Goal: Task Accomplishment & Management: Complete application form

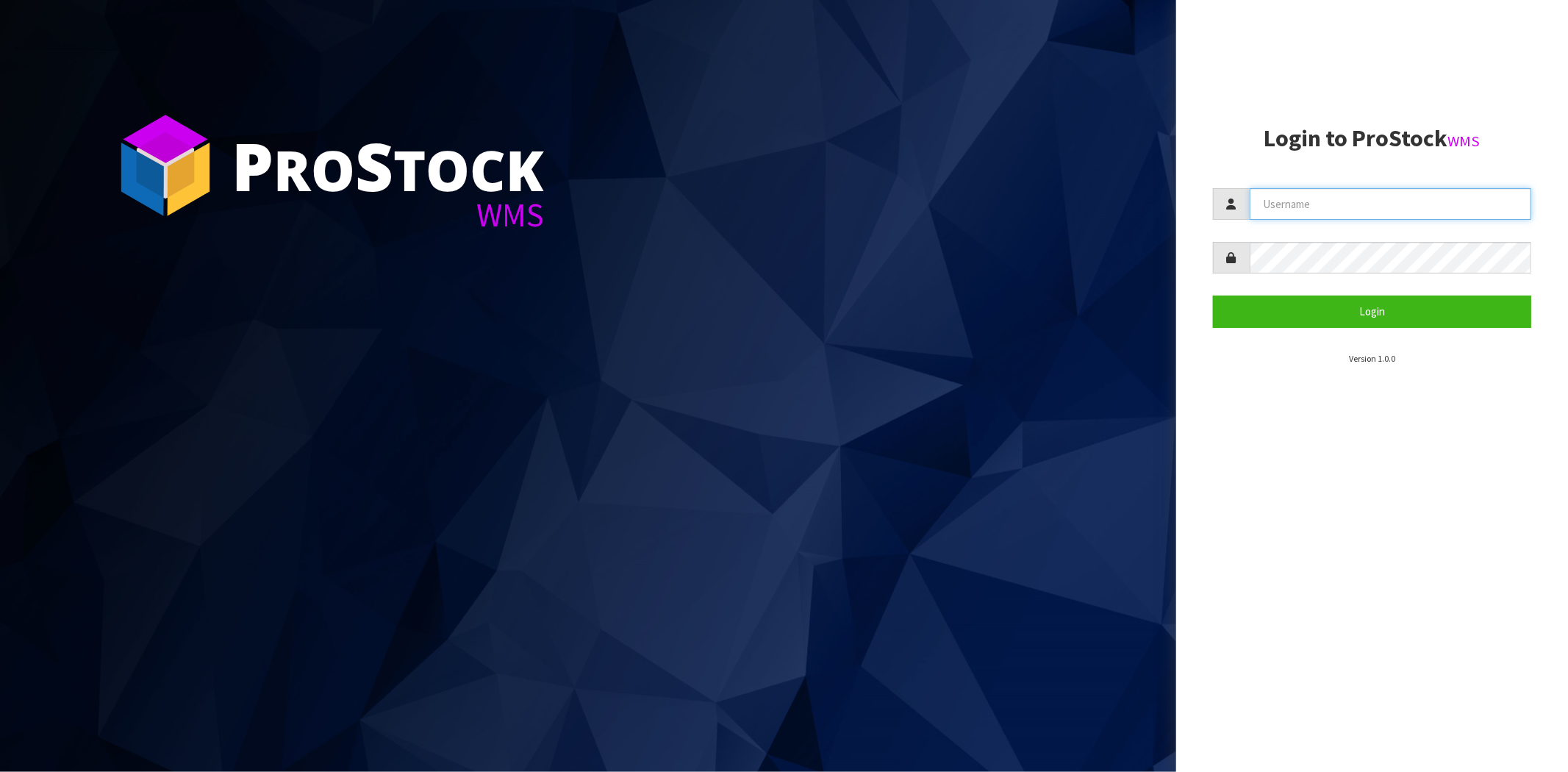
click at [1305, 201] on input "text" at bounding box center [1390, 204] width 282 height 32
type input "[PERSON_NAME][EMAIL_ADDRESS][DOMAIN_NAME]"
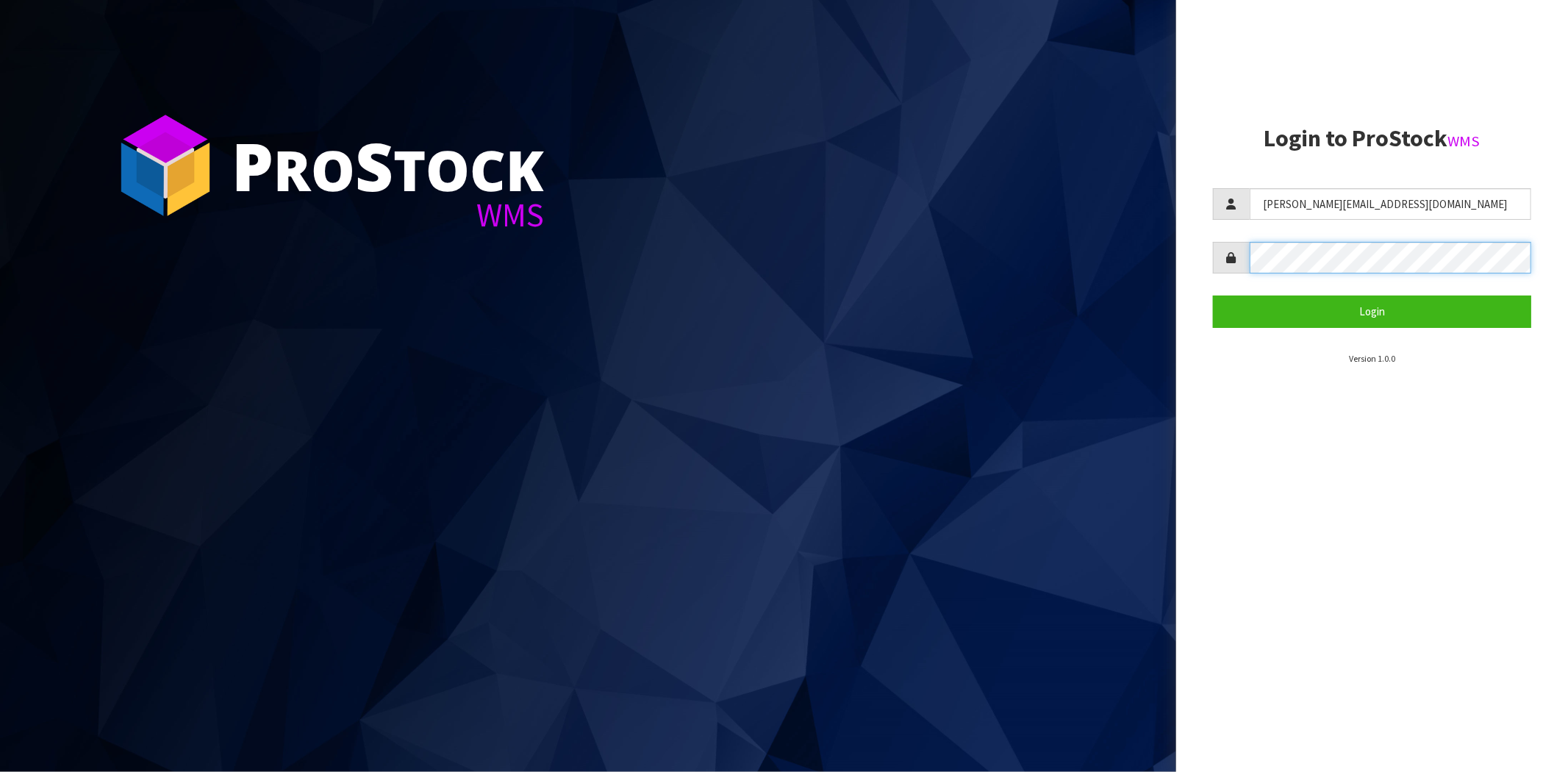
click at [1213, 295] on button "Login" at bounding box center [1372, 311] width 319 height 32
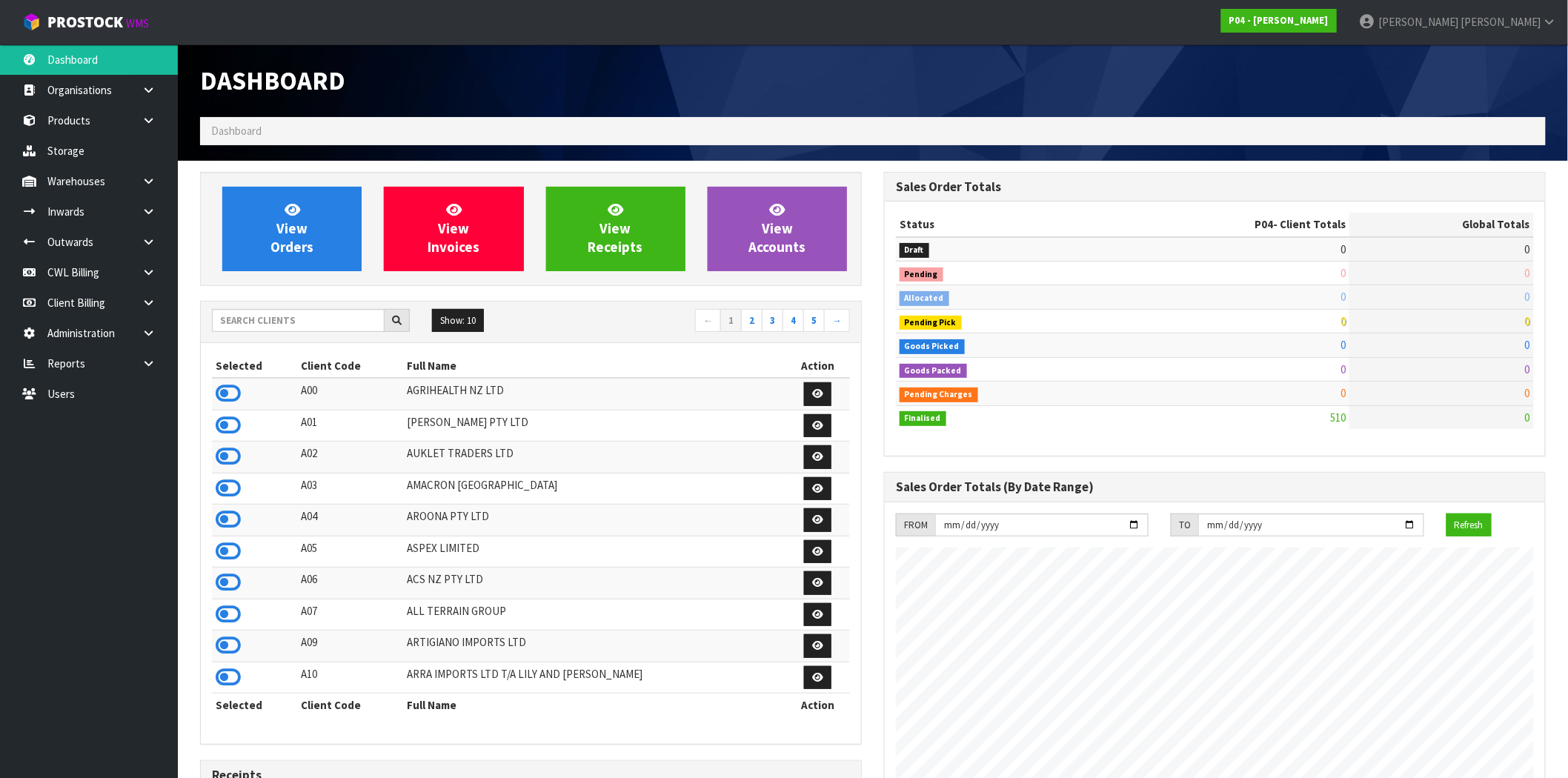
scroll to position [907, 684]
click at [144, 359] on icon at bounding box center [148, 364] width 14 height 11
click at [84, 395] on link "Client" at bounding box center [89, 394] width 178 height 30
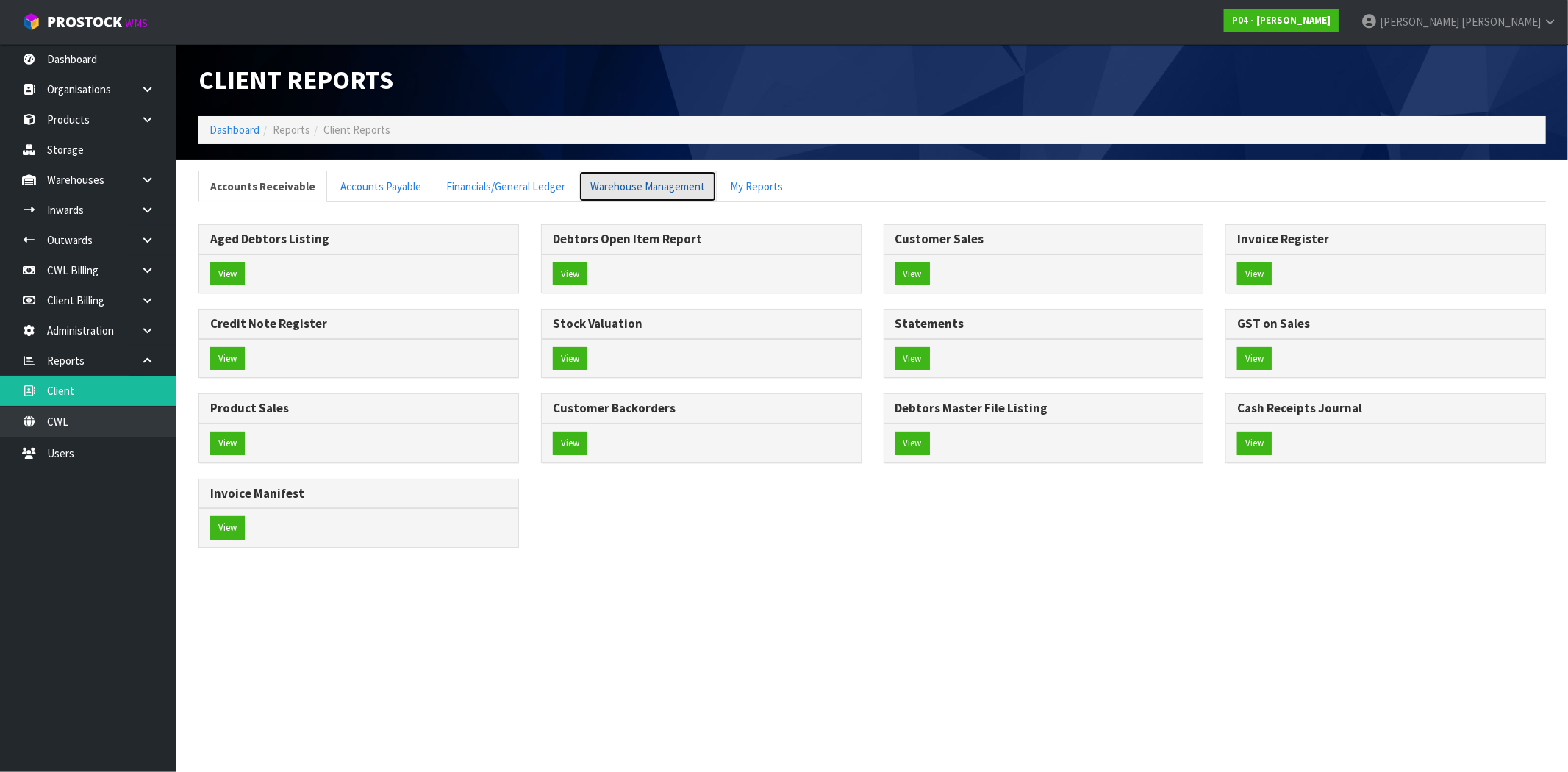
click at [627, 186] on link "Warehouse Management" at bounding box center [648, 186] width 138 height 32
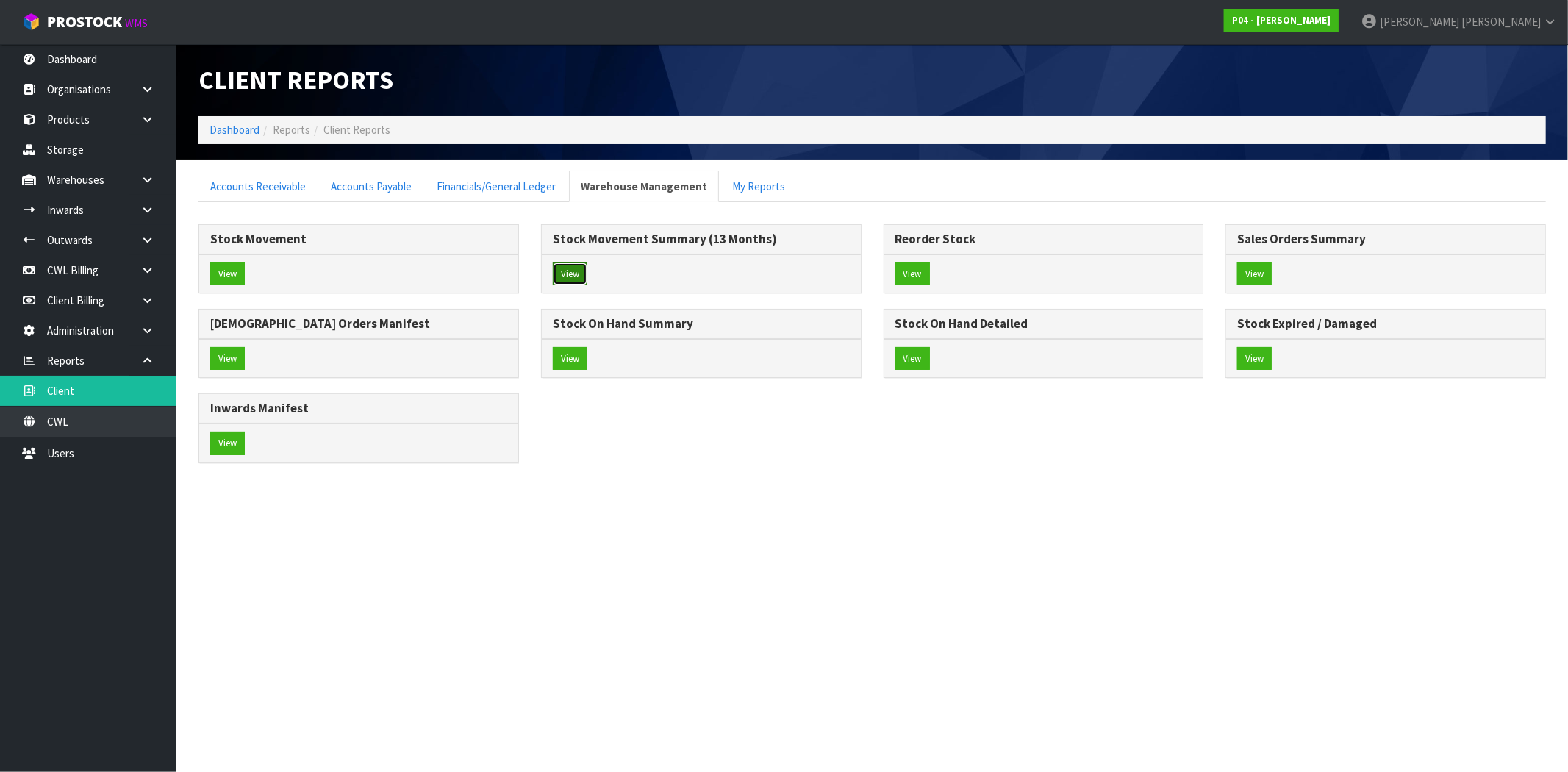
click at [575, 273] on button "View" at bounding box center [570, 274] width 35 height 23
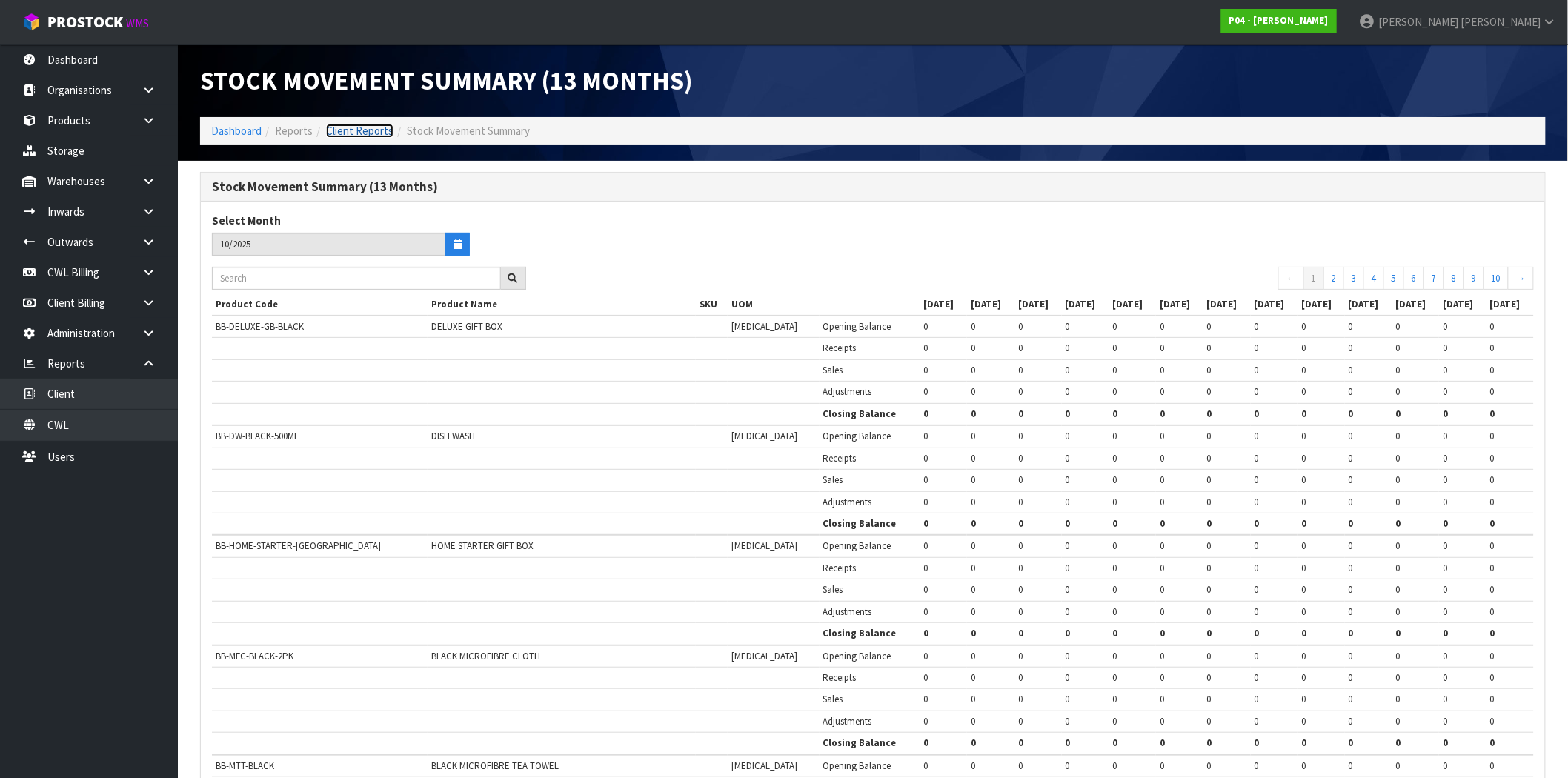
click at [358, 129] on link "Client Reports" at bounding box center [360, 130] width 67 height 14
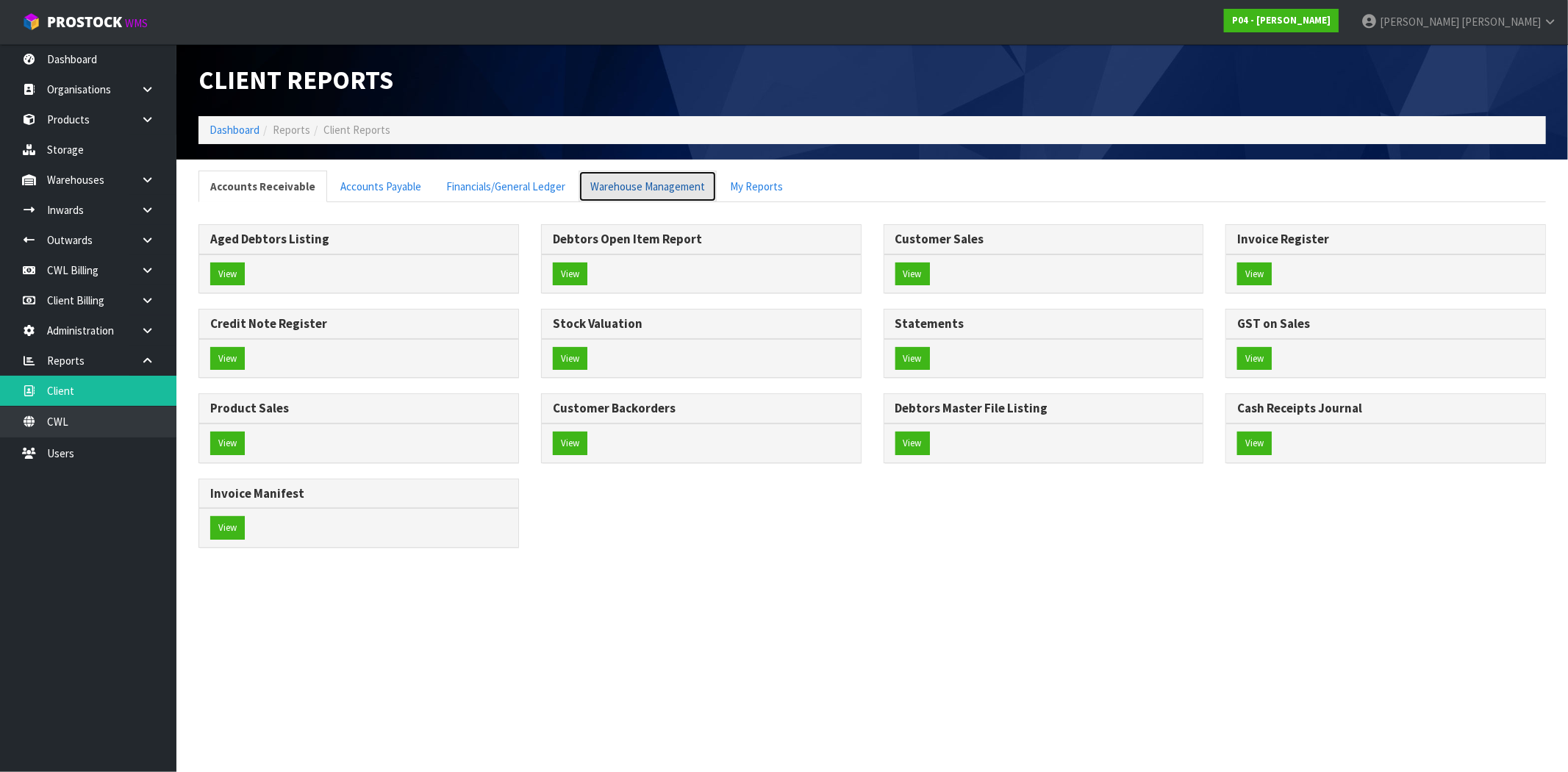
click at [630, 184] on link "Warehouse Management" at bounding box center [648, 186] width 138 height 32
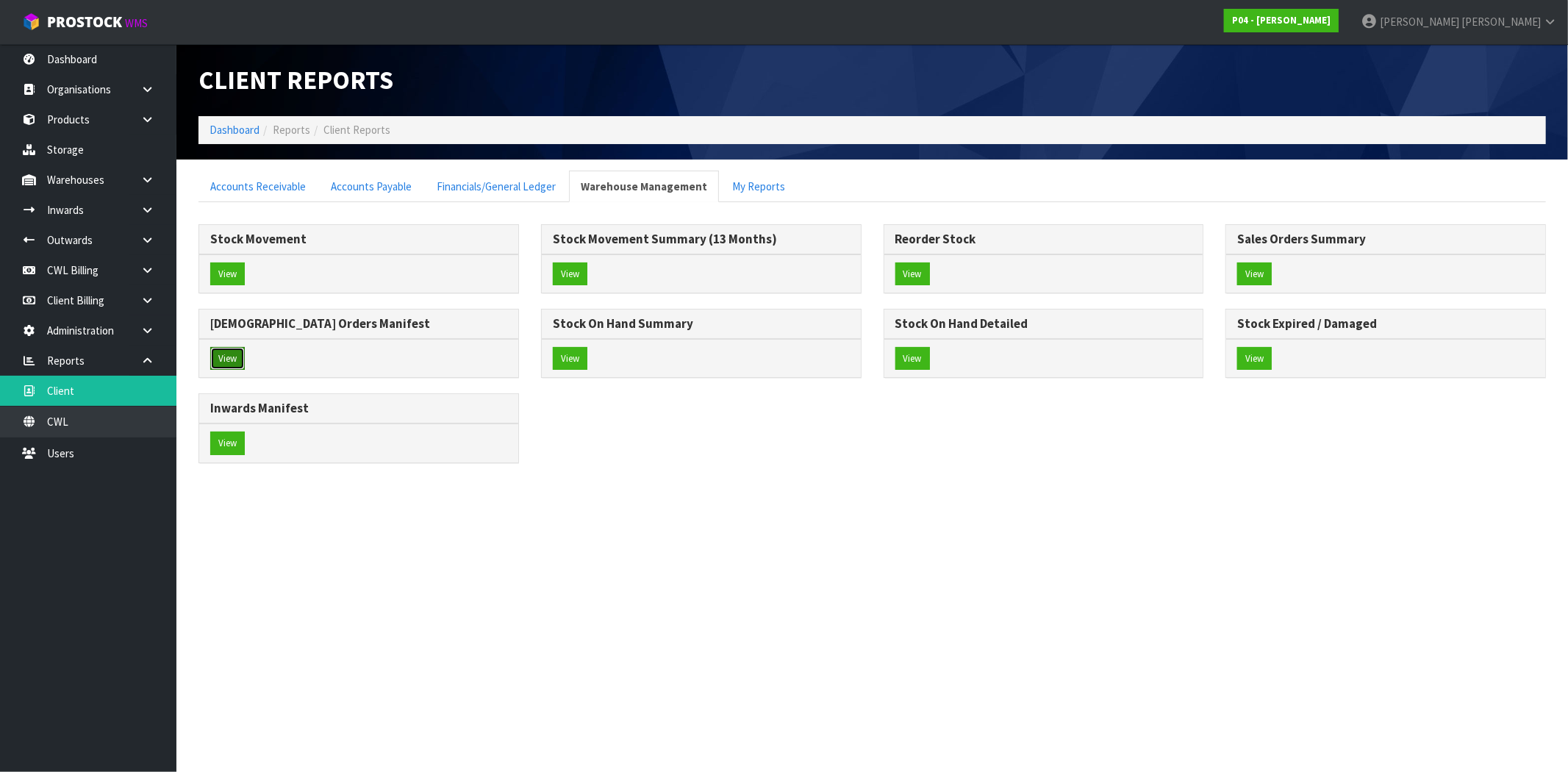
click at [230, 358] on button "View" at bounding box center [228, 359] width 35 height 23
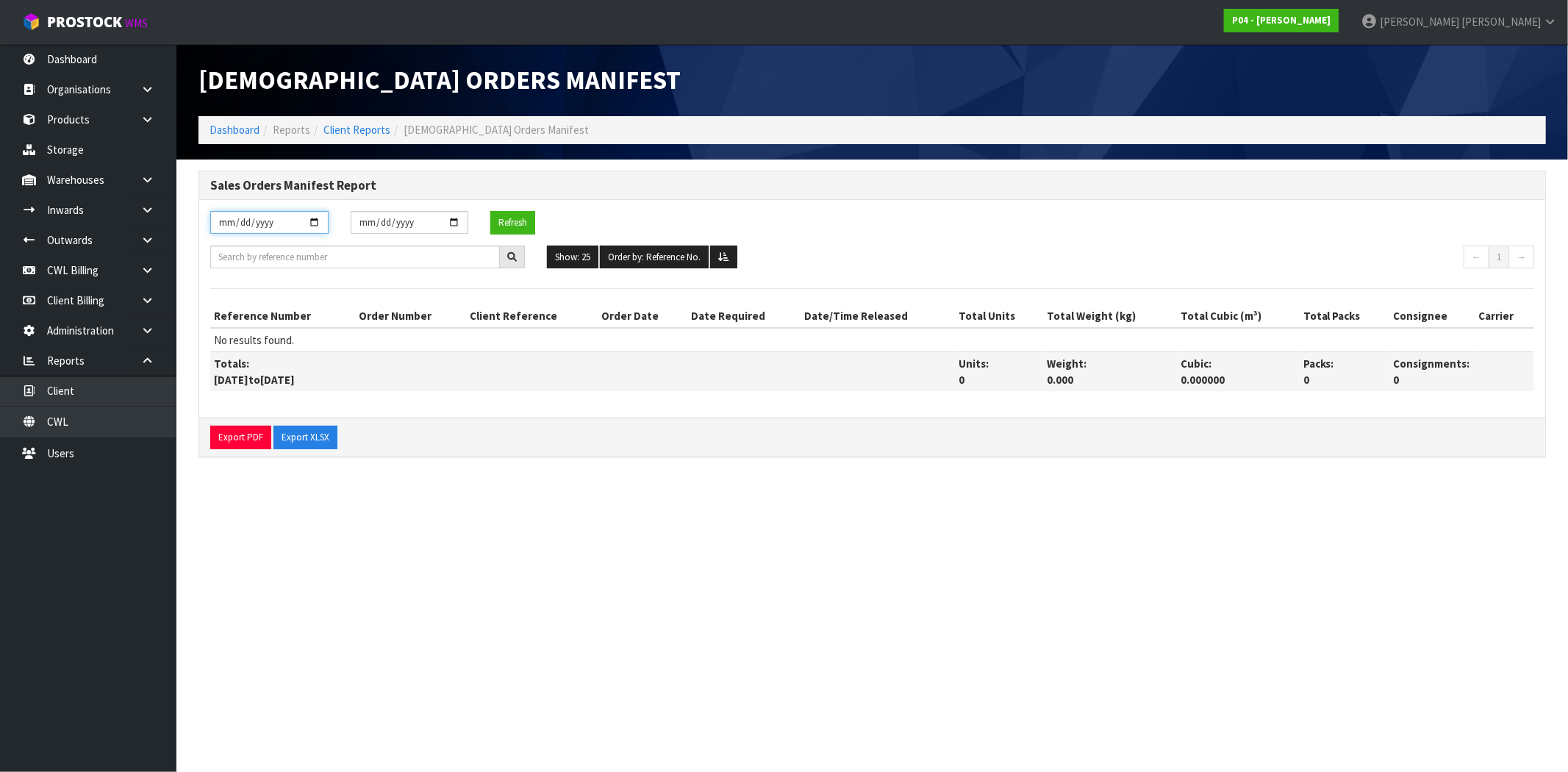
click at [310, 221] on input "[DATE]" at bounding box center [270, 223] width 119 height 23
type input "2025-09-01"
click at [767, 232] on div "2025-09-01 2025-10-31 Refresh" at bounding box center [872, 229] width 1346 height 35
click at [1331, 17] on strong "P04 - [PERSON_NAME]" at bounding box center [1281, 20] width 98 height 13
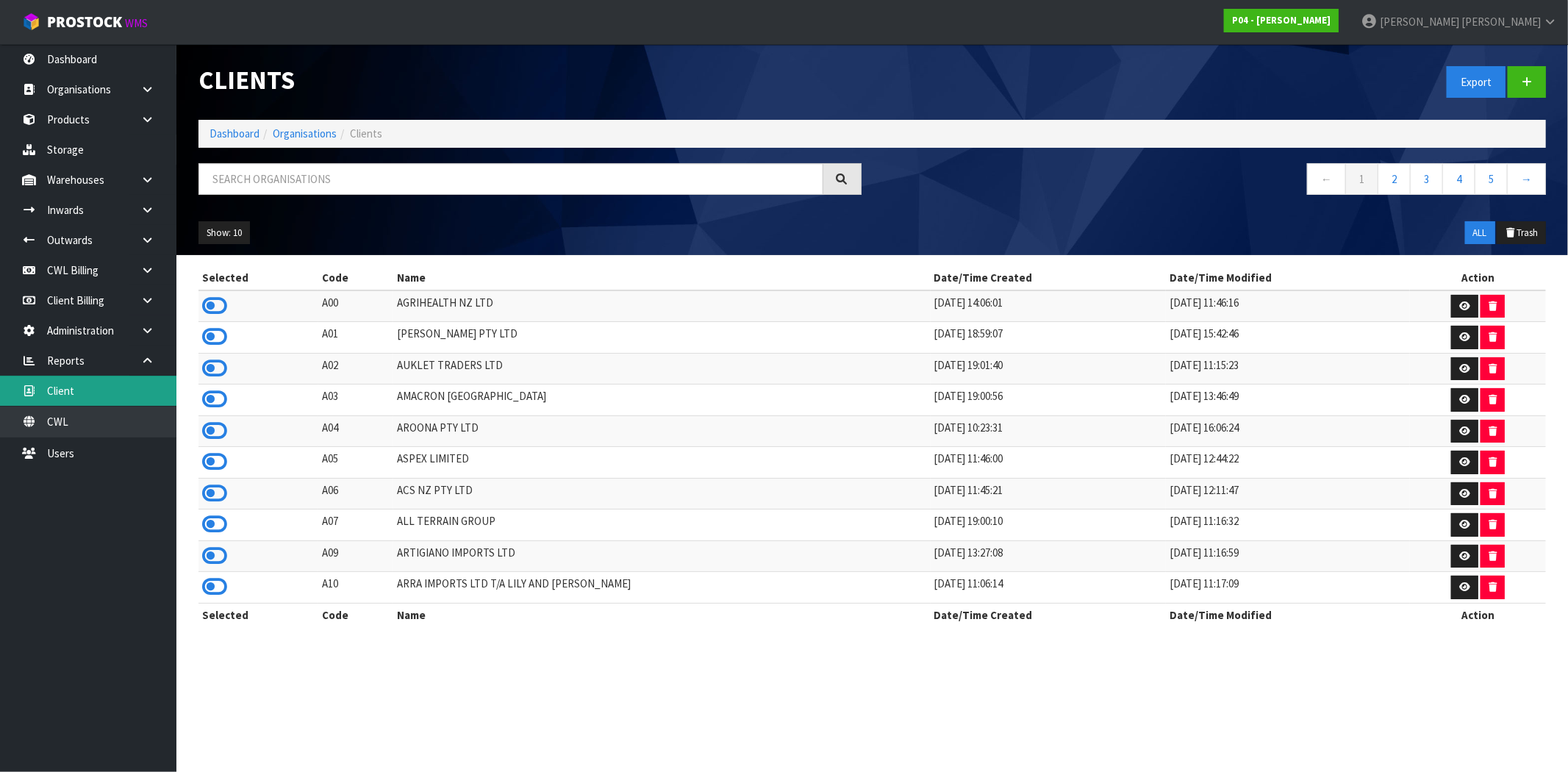
click at [106, 386] on link "Client" at bounding box center [88, 391] width 177 height 30
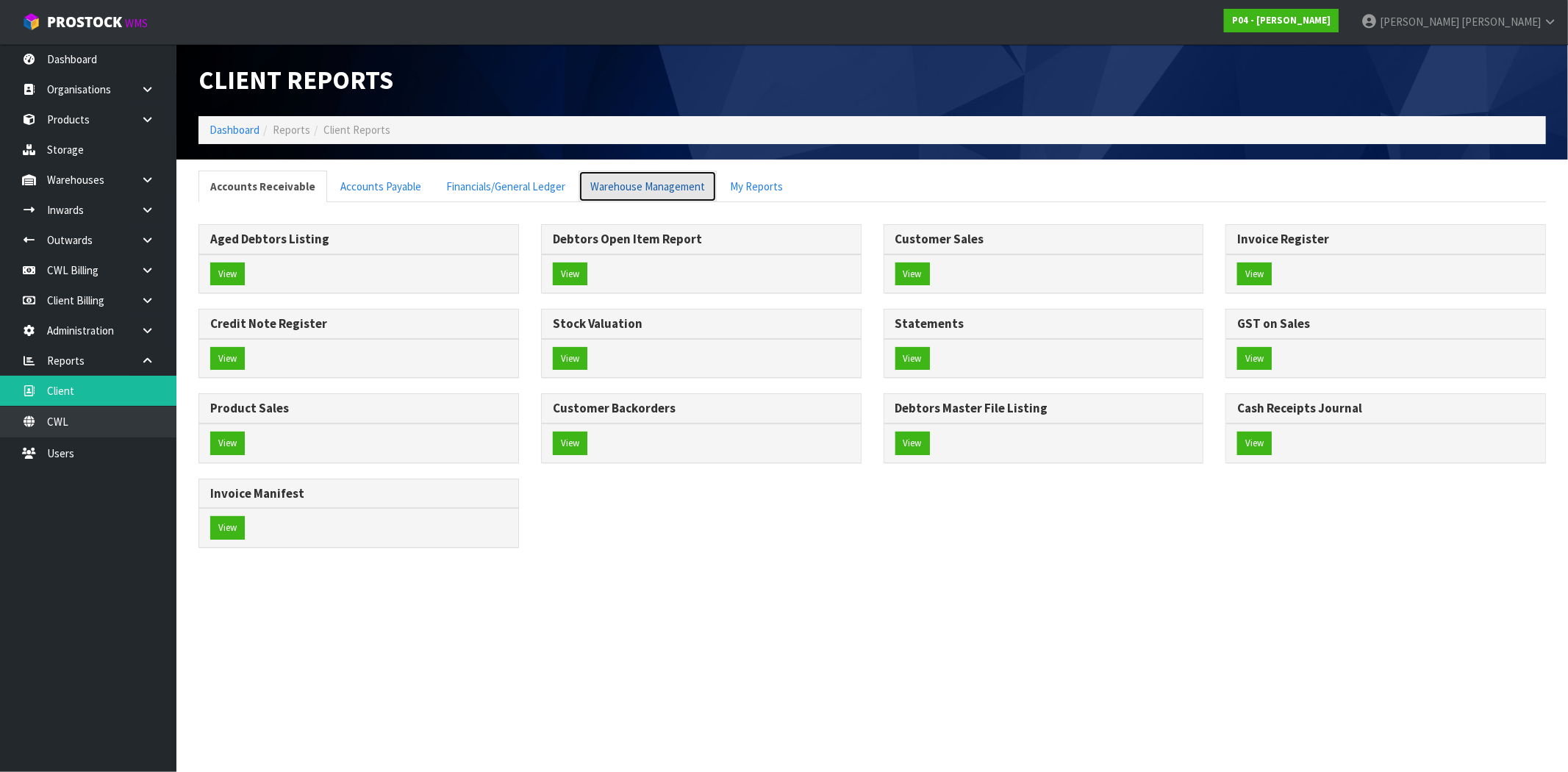
click at [630, 186] on link "Warehouse Management" at bounding box center [648, 186] width 138 height 32
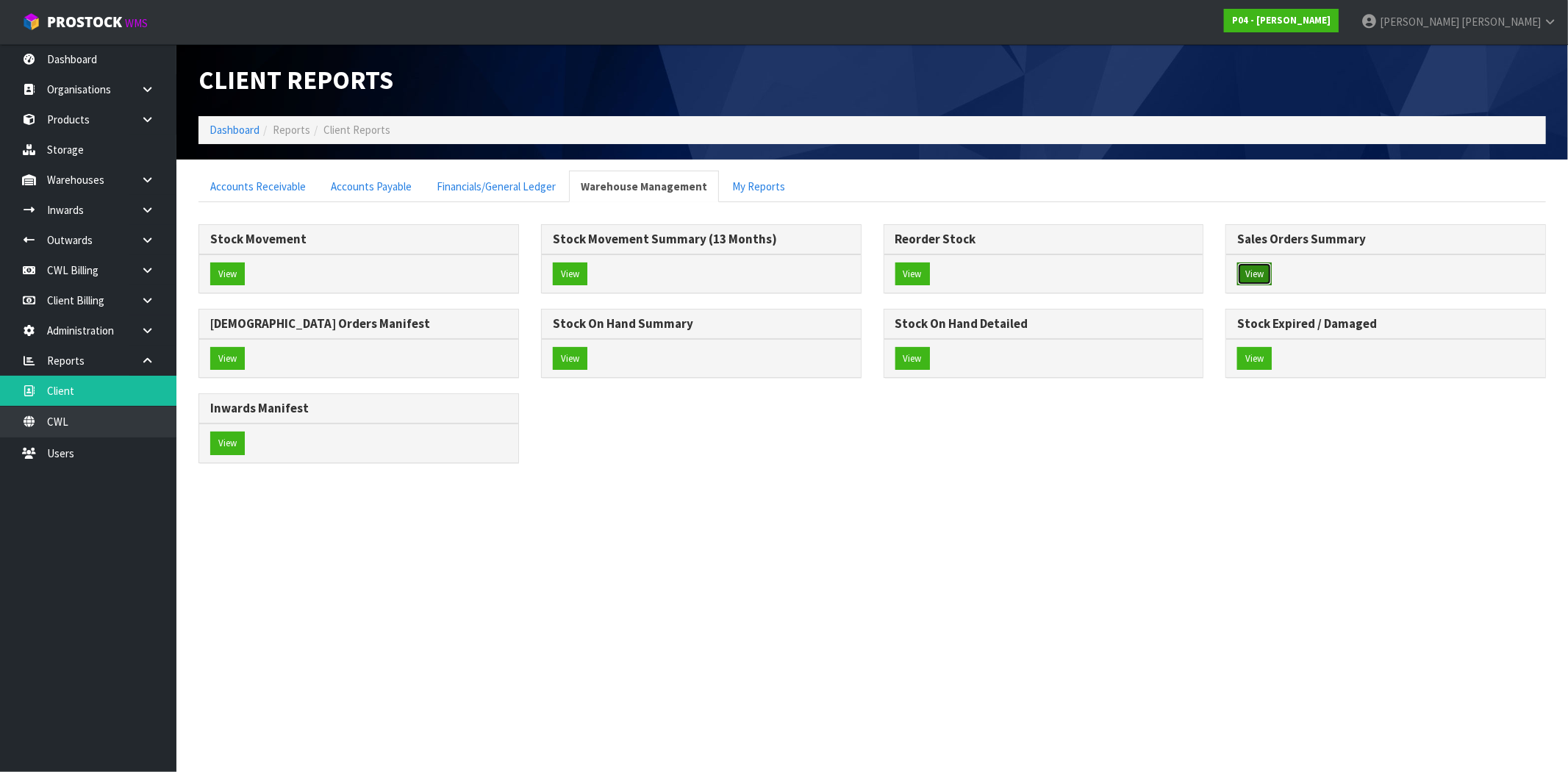
click at [1262, 274] on button "View" at bounding box center [1255, 274] width 35 height 23
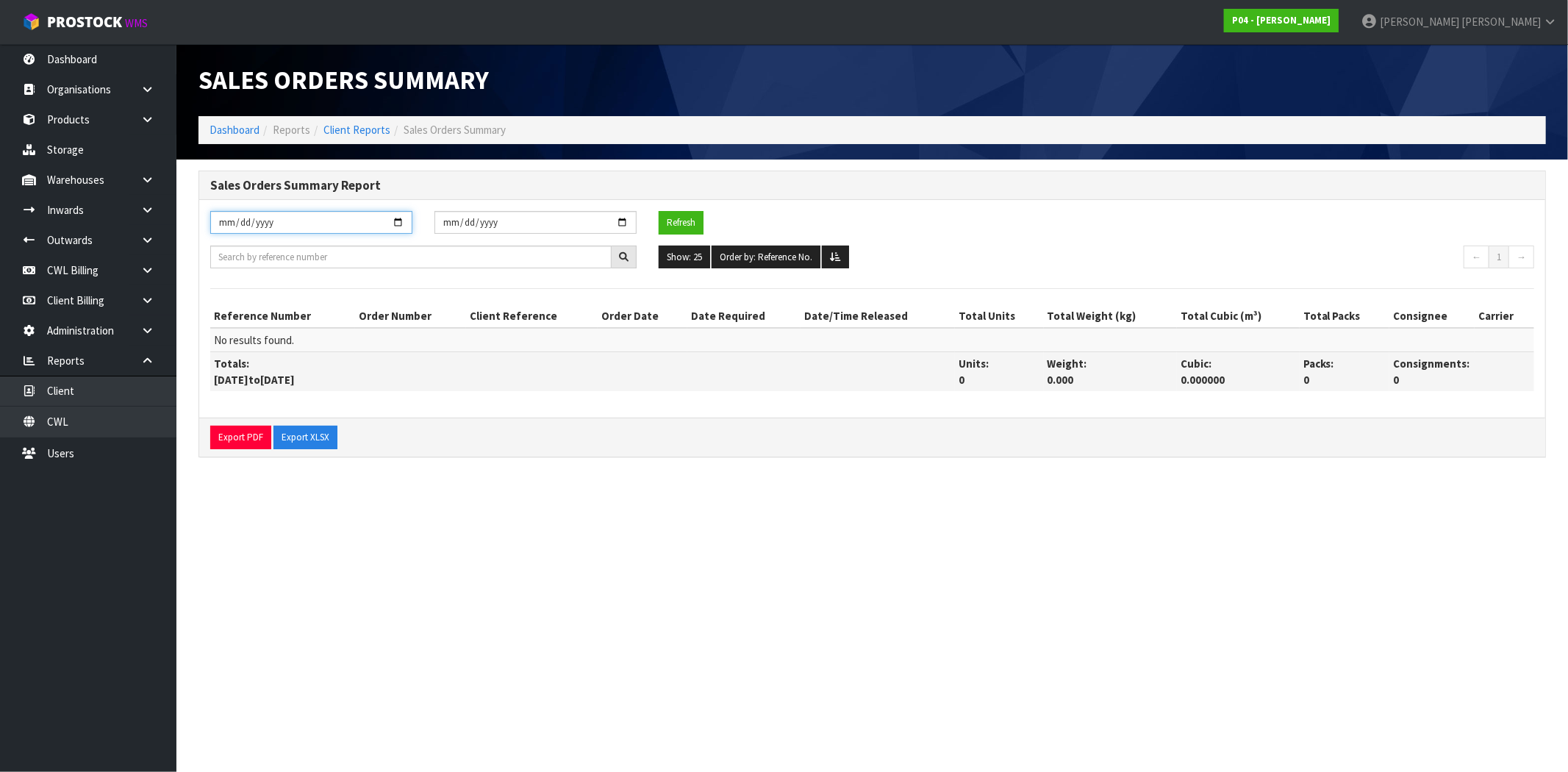
click at [397, 219] on input "[DATE]" at bounding box center [311, 223] width 202 height 23
click at [1331, 18] on strong "P04 - [PERSON_NAME]" at bounding box center [1281, 20] width 98 height 13
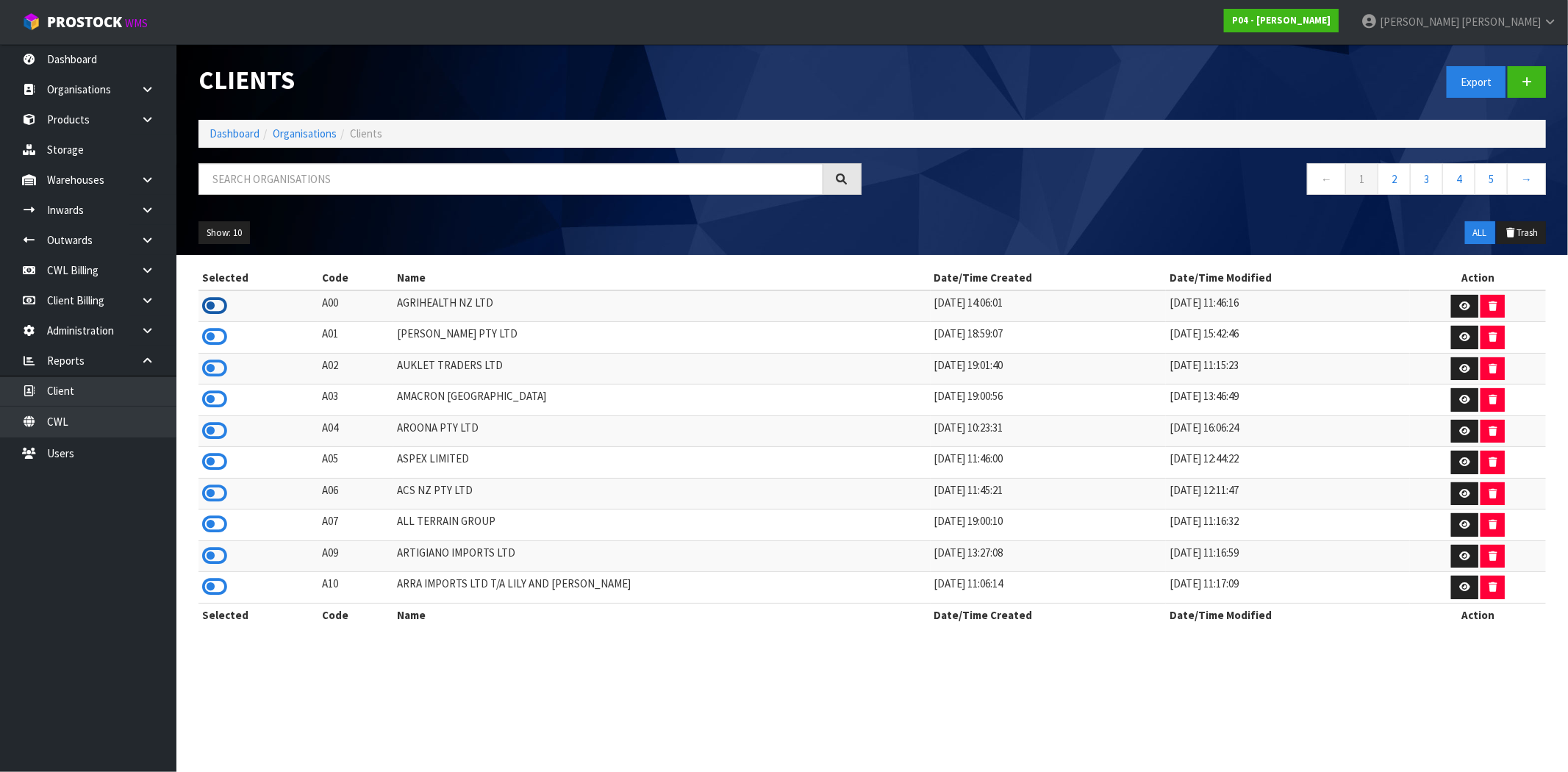
click at [219, 302] on icon at bounding box center [214, 305] width 25 height 22
click at [98, 392] on link "Client" at bounding box center [88, 391] width 177 height 30
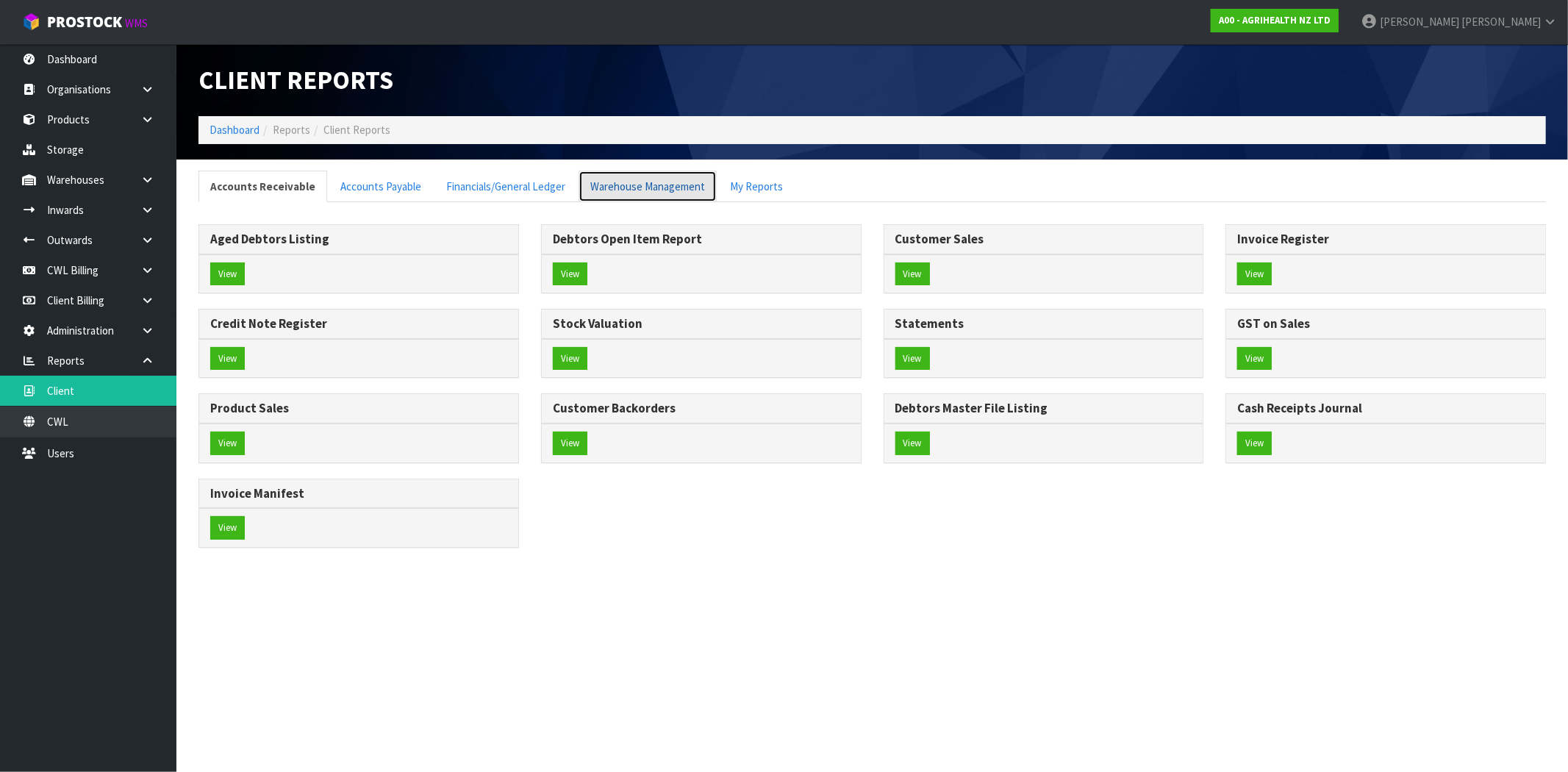
click at [677, 186] on link "Warehouse Management" at bounding box center [648, 186] width 138 height 32
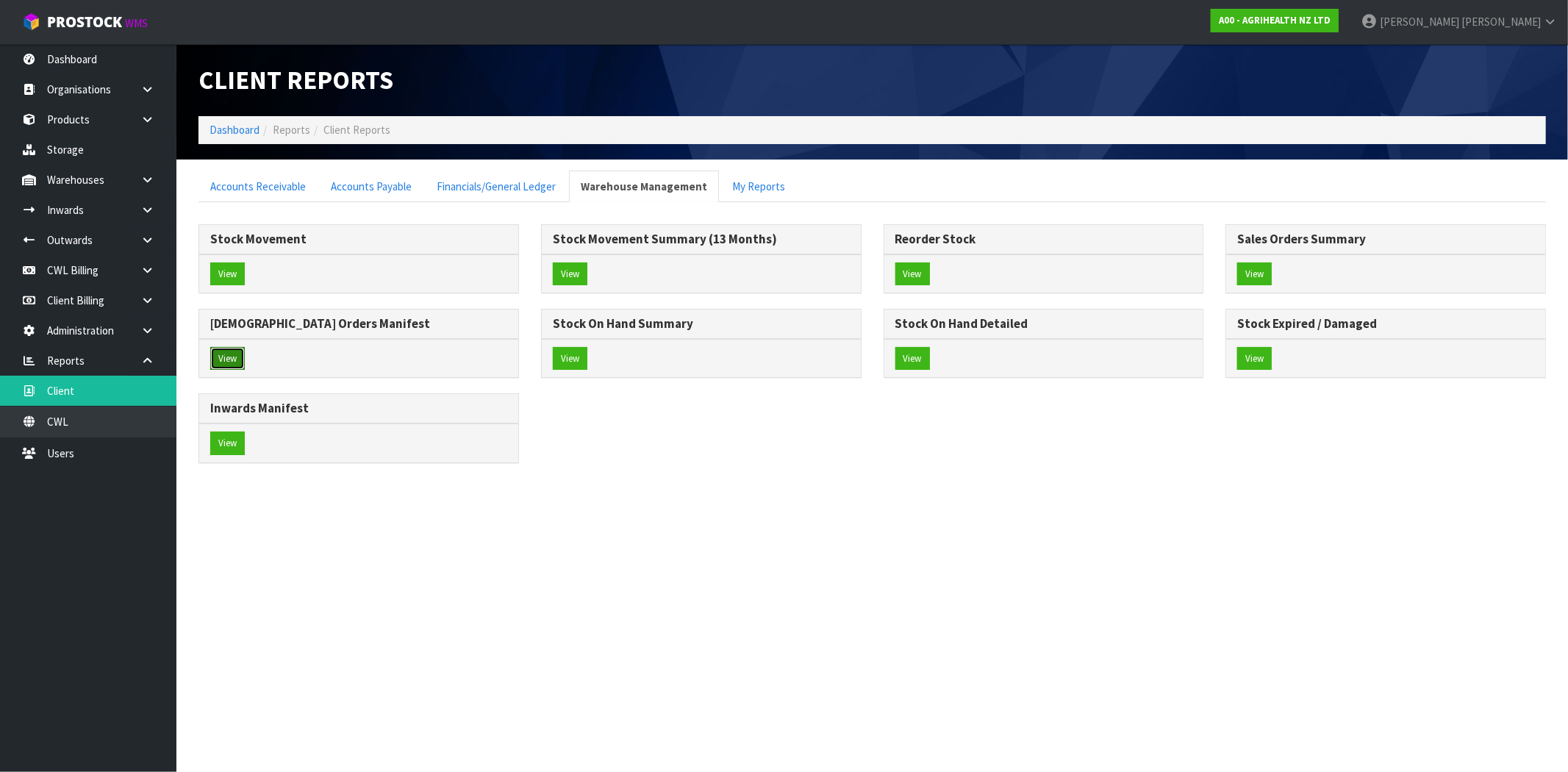
click at [234, 360] on button "View" at bounding box center [228, 359] width 35 height 23
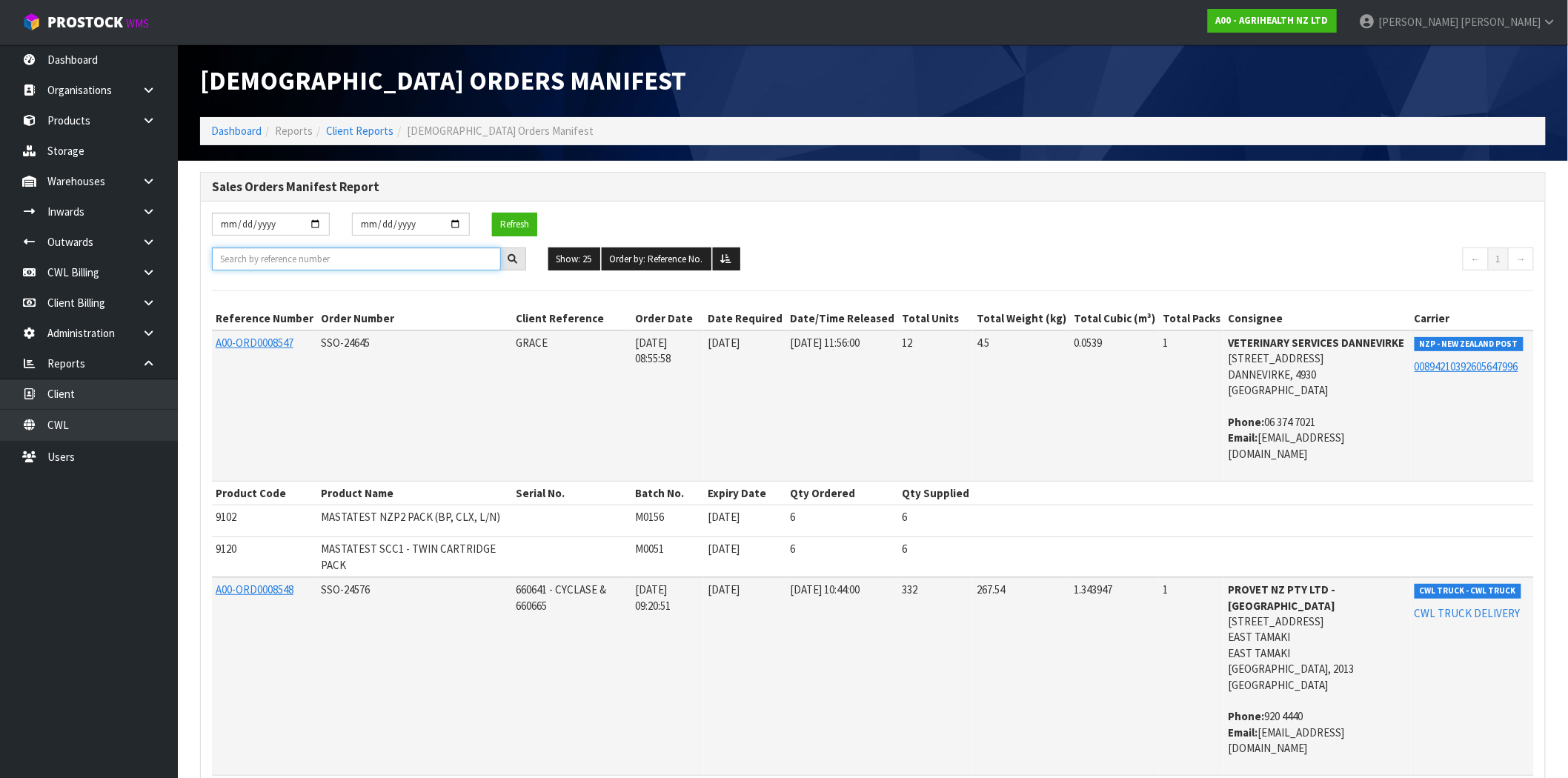
click at [359, 260] on input "text" at bounding box center [357, 259] width 289 height 23
drag, startPoint x: 1403, startPoint y: 339, endPoint x: 1196, endPoint y: 345, distance: 207.1
click at [1196, 345] on tr "A00-ORD0008547 SSO-24645 GRACE 01/10/2025 08:55:58 01/10/2025 01/10/2025 11:56:…" at bounding box center [873, 405] width 1323 height 151
copy tr "VETERINARY SERVICES DANNEVIRKE"
drag, startPoint x: 299, startPoint y: 252, endPoint x: 308, endPoint y: 250, distance: 9.2
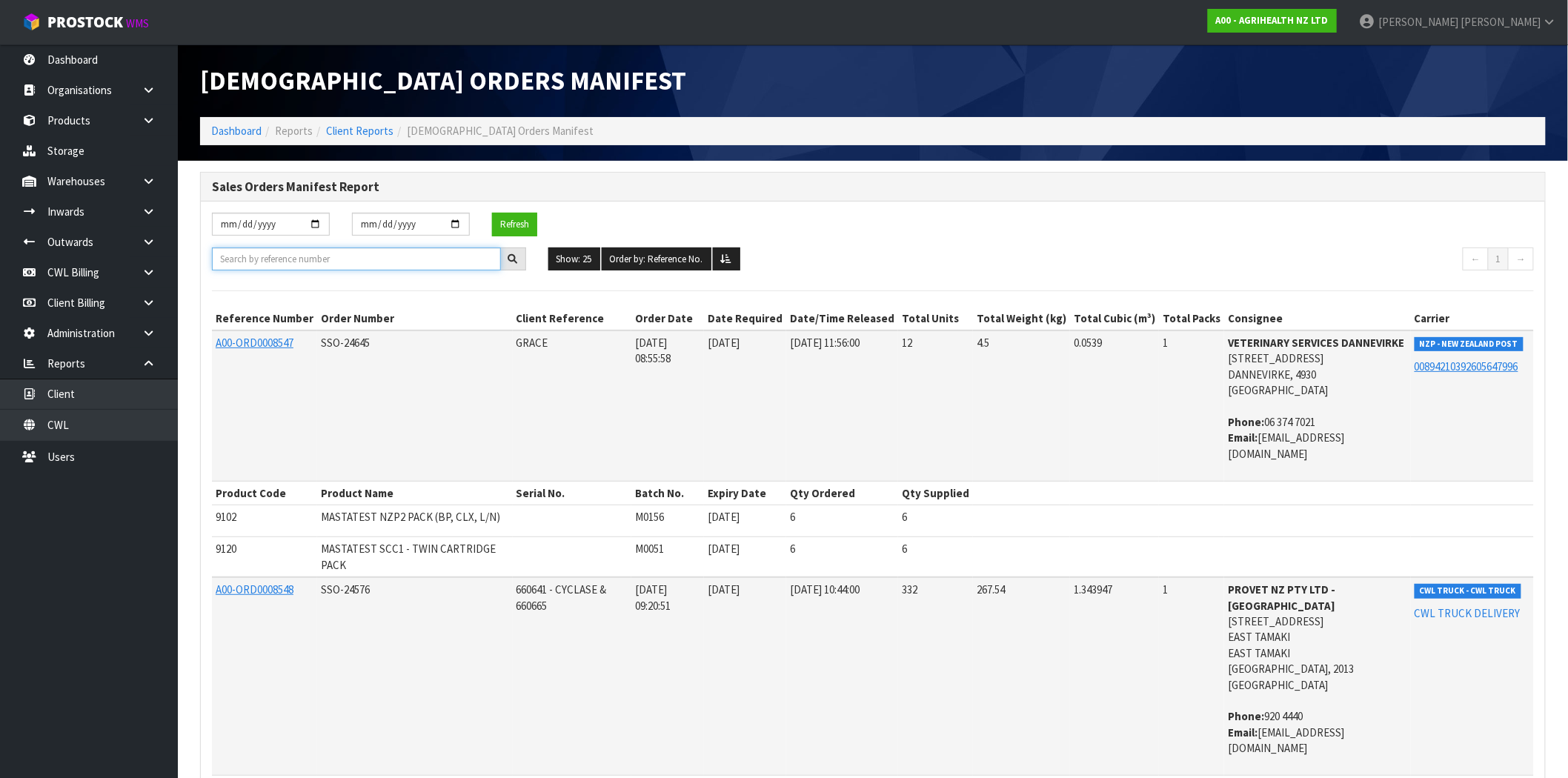
click at [301, 251] on input "text" at bounding box center [357, 259] width 289 height 23
paste input "VETERINARY SERVICES DANNEVIRKE"
type input "VETERINARY SERVICES DANNEVIRKE"
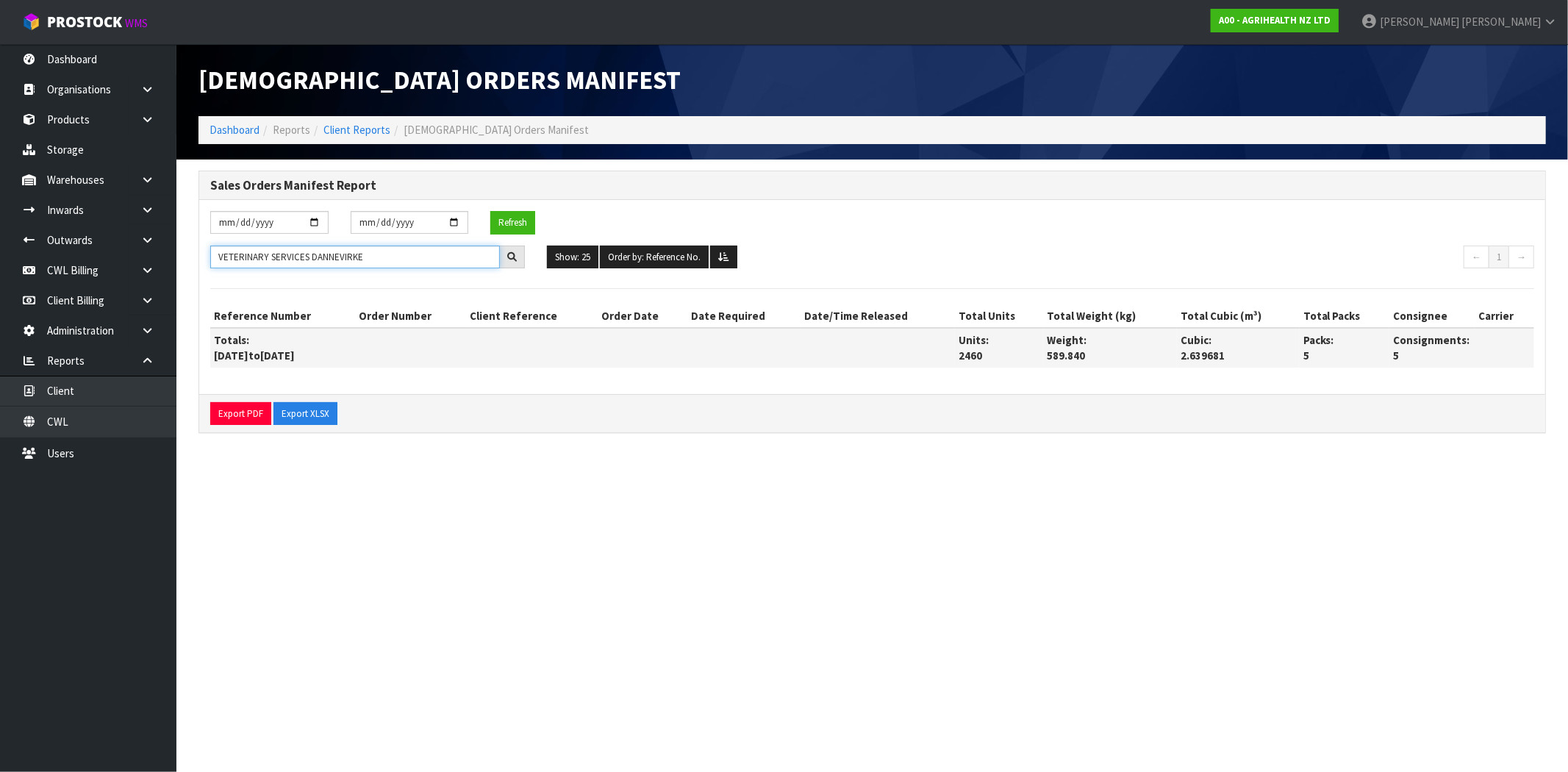
drag, startPoint x: 410, startPoint y: 258, endPoint x: 217, endPoint y: 257, distance: 193.0
click at [217, 257] on input "VETERINARY SERVICES DANNEVIRKE" at bounding box center [355, 257] width 290 height 23
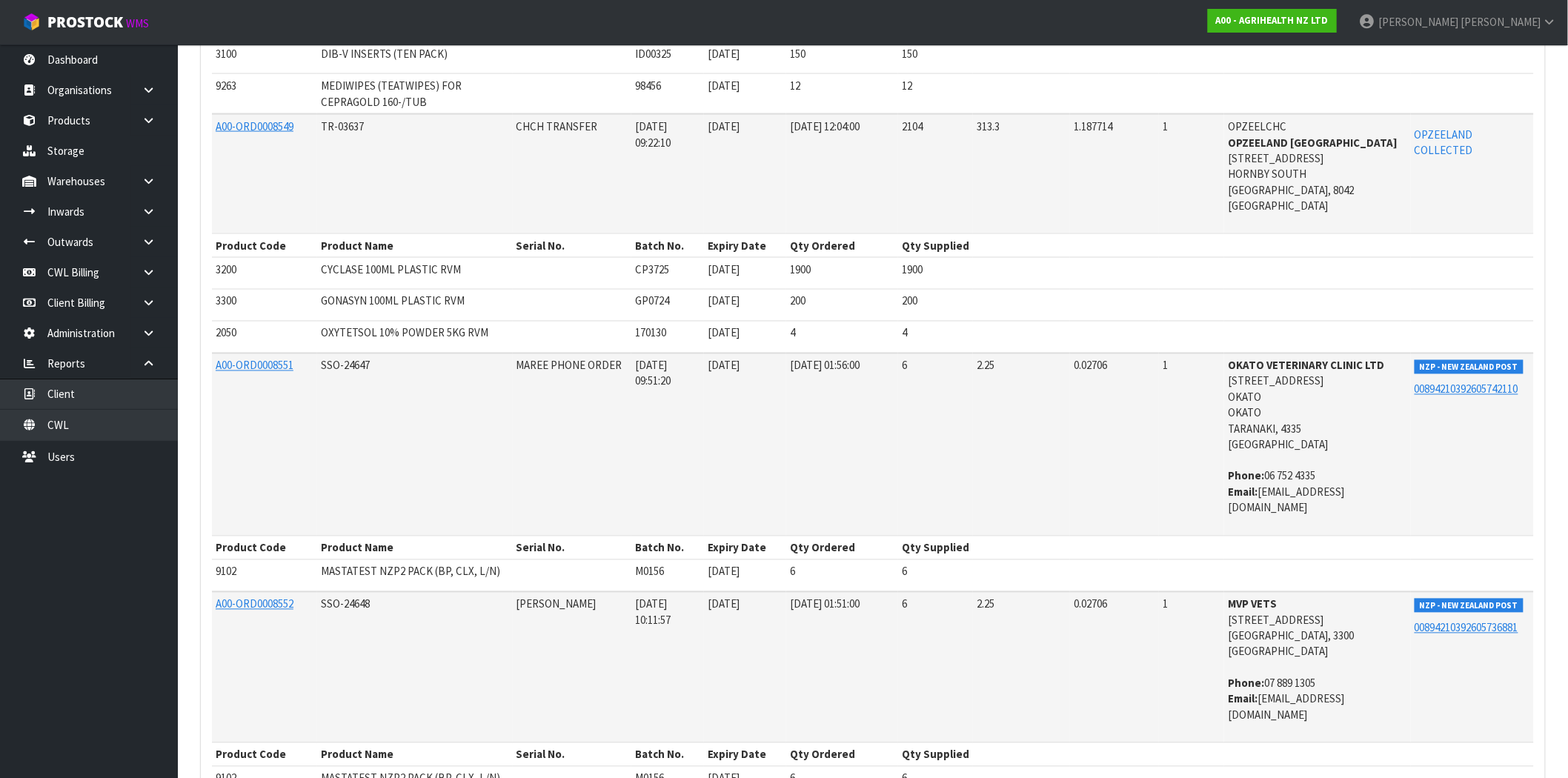
scroll to position [950, 0]
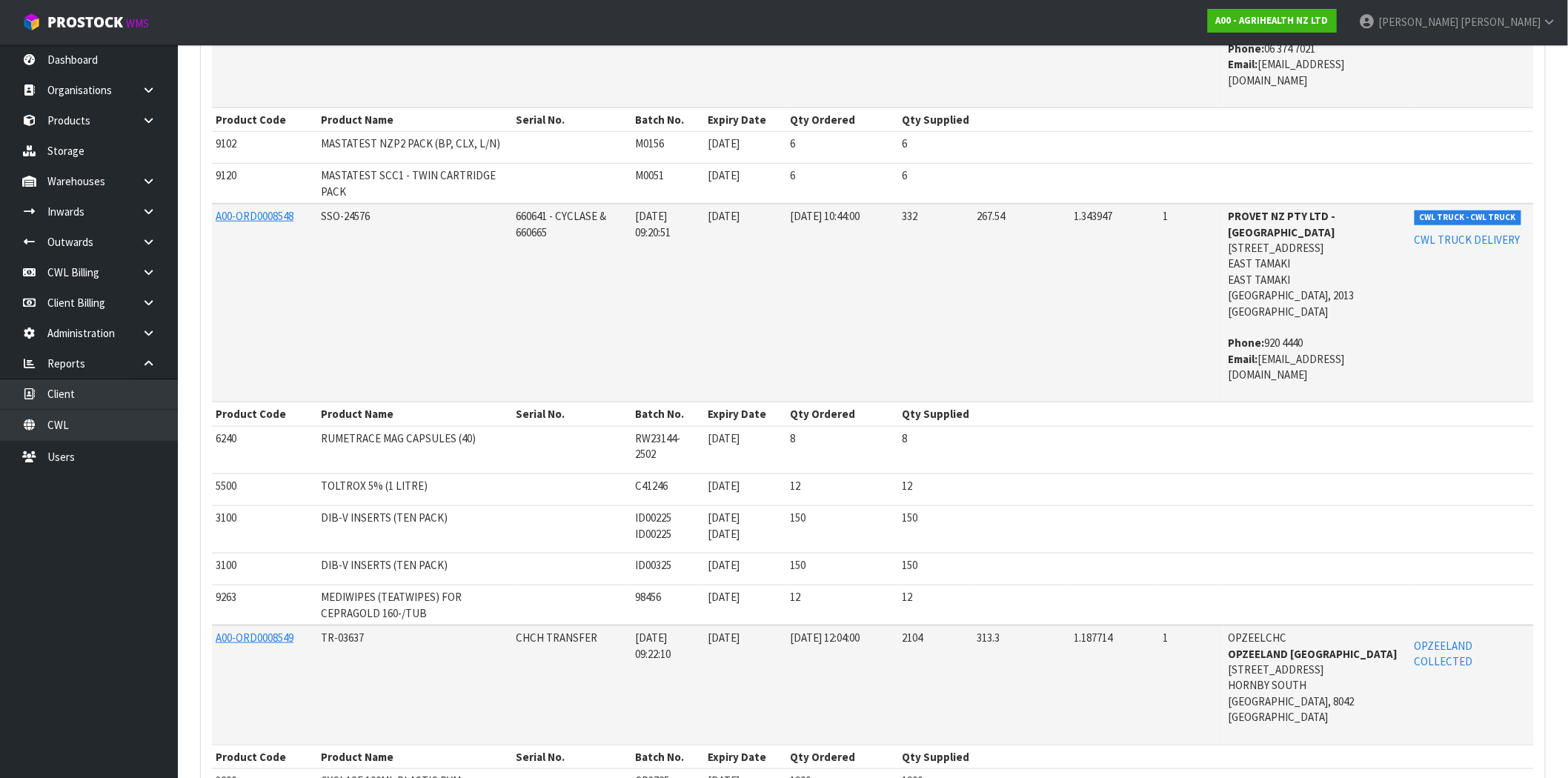
scroll to position [0, 0]
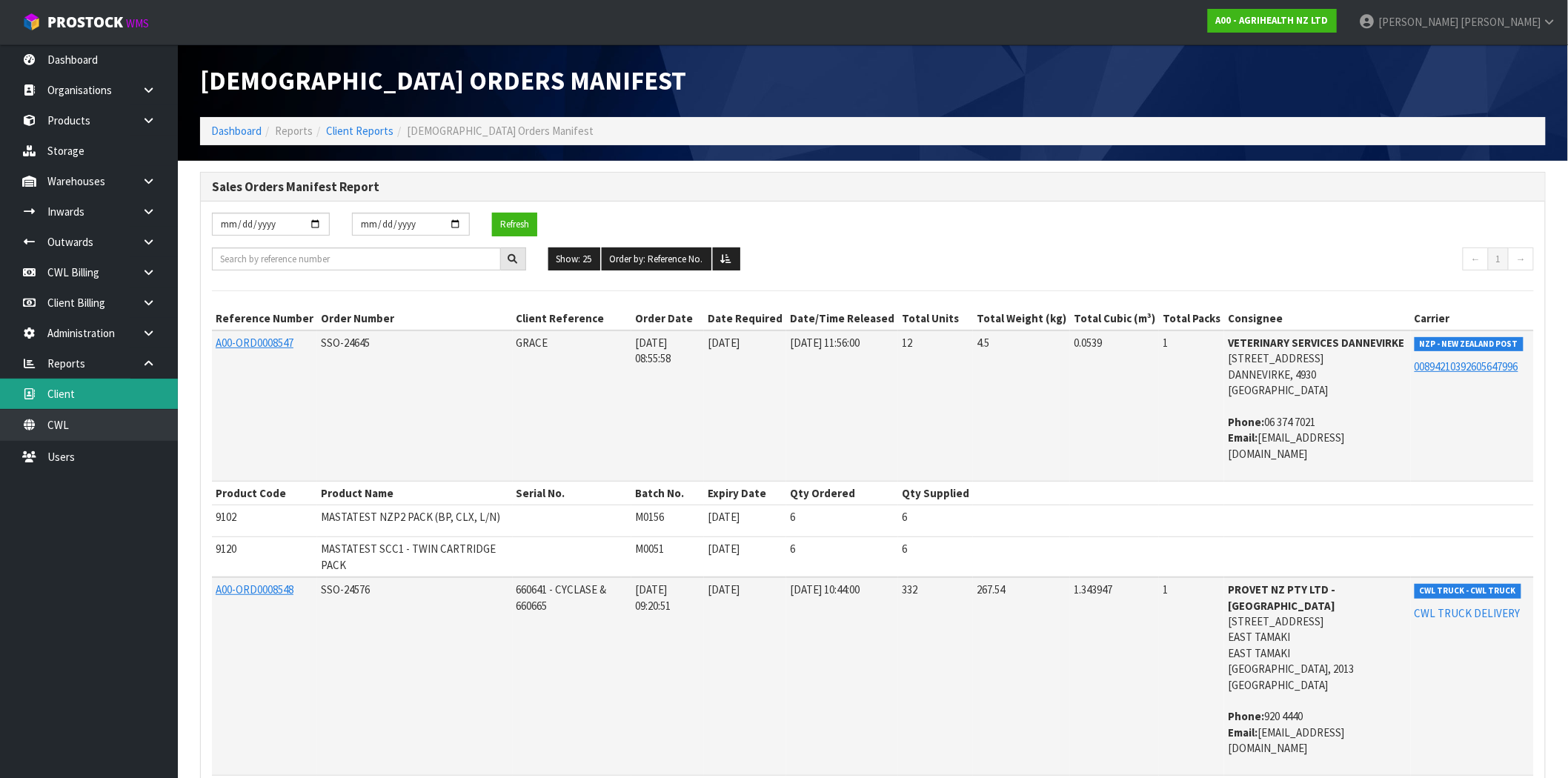
click at [55, 389] on link "Client" at bounding box center [89, 394] width 178 height 30
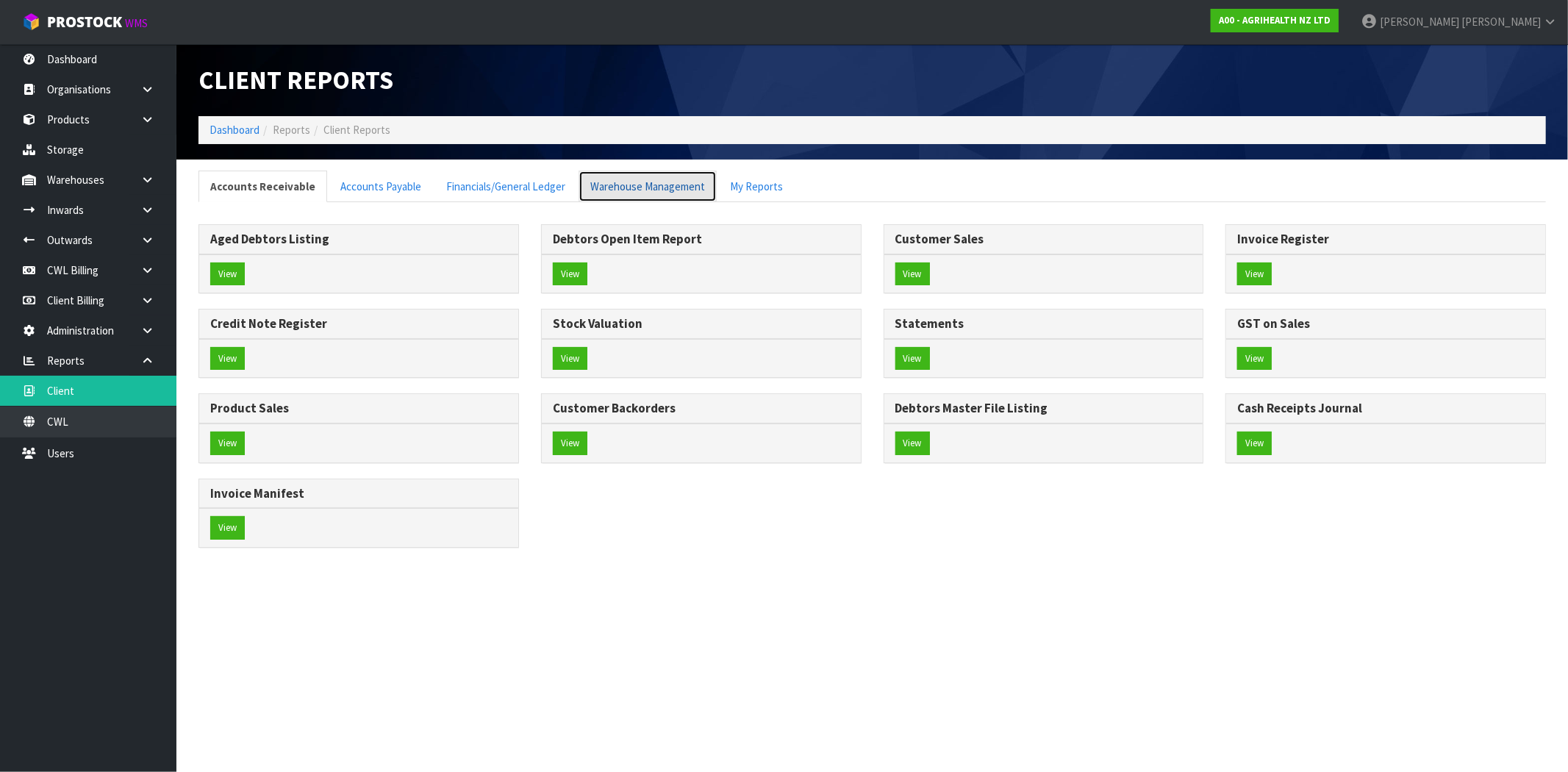
click at [630, 193] on link "Warehouse Management" at bounding box center [648, 186] width 138 height 32
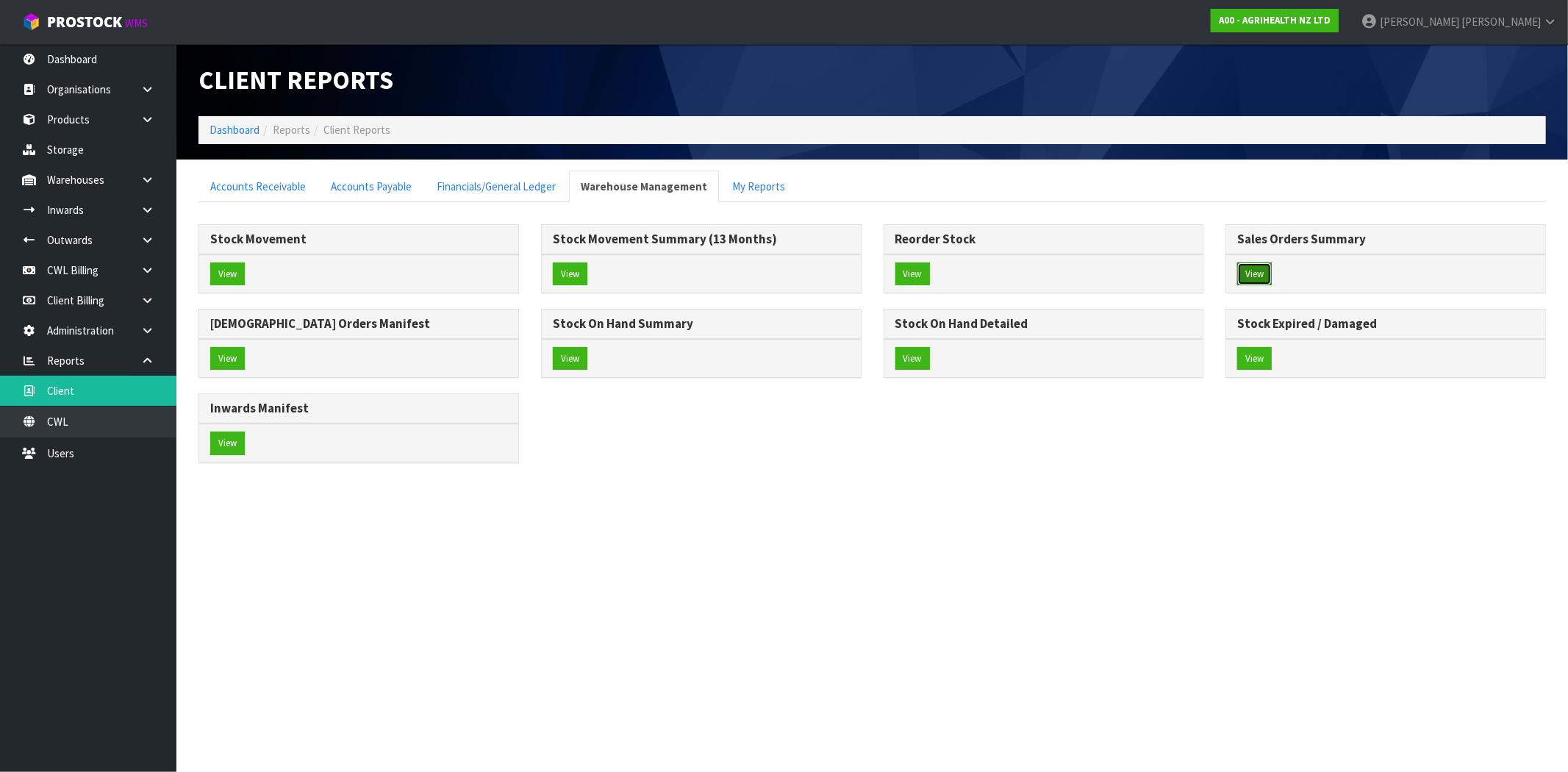
click at [1261, 280] on button "View" at bounding box center [1255, 274] width 35 height 23
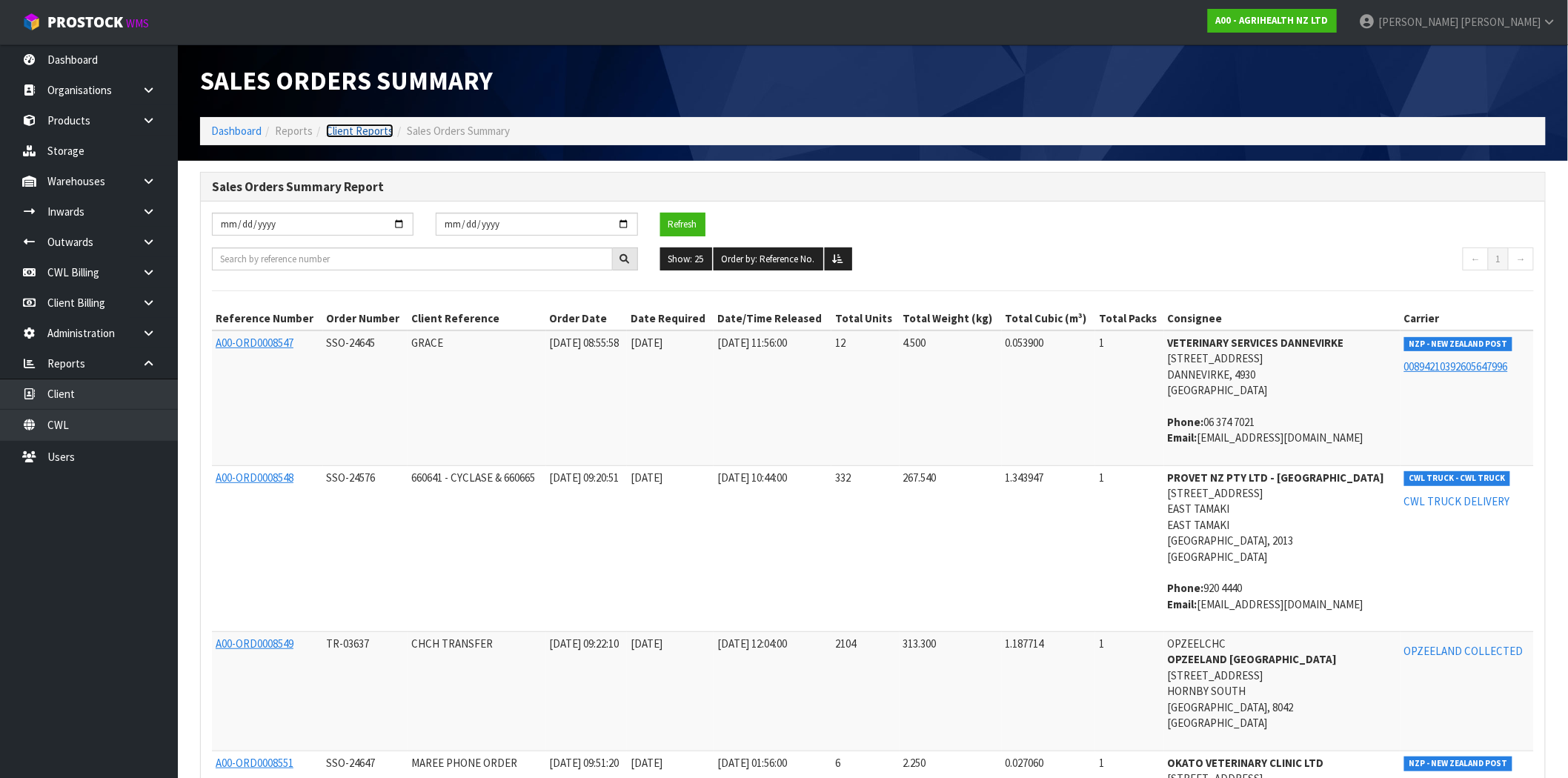
click at [358, 130] on link "Client Reports" at bounding box center [360, 130] width 67 height 14
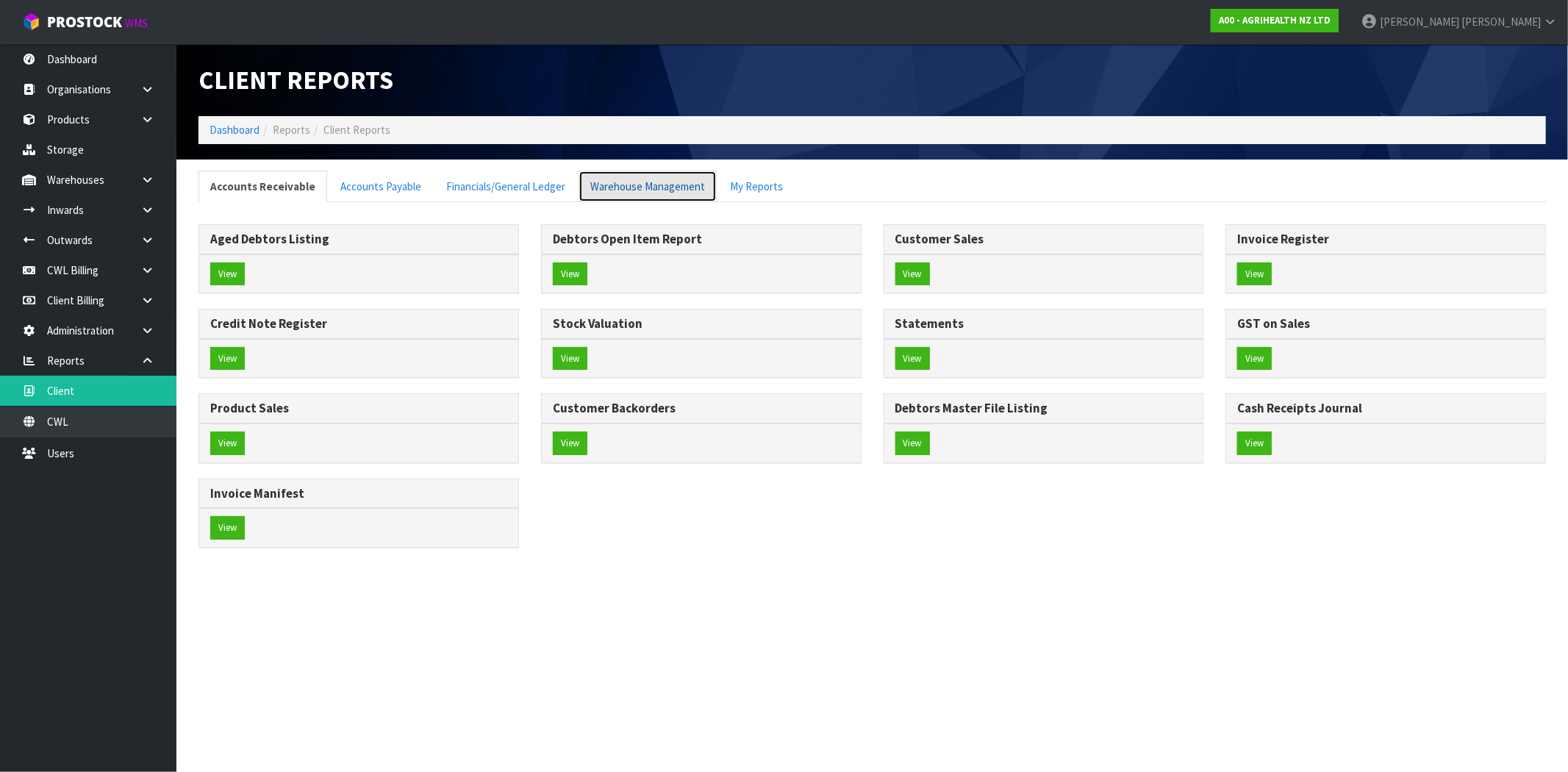
click at [645, 191] on link "Warehouse Management" at bounding box center [648, 186] width 138 height 32
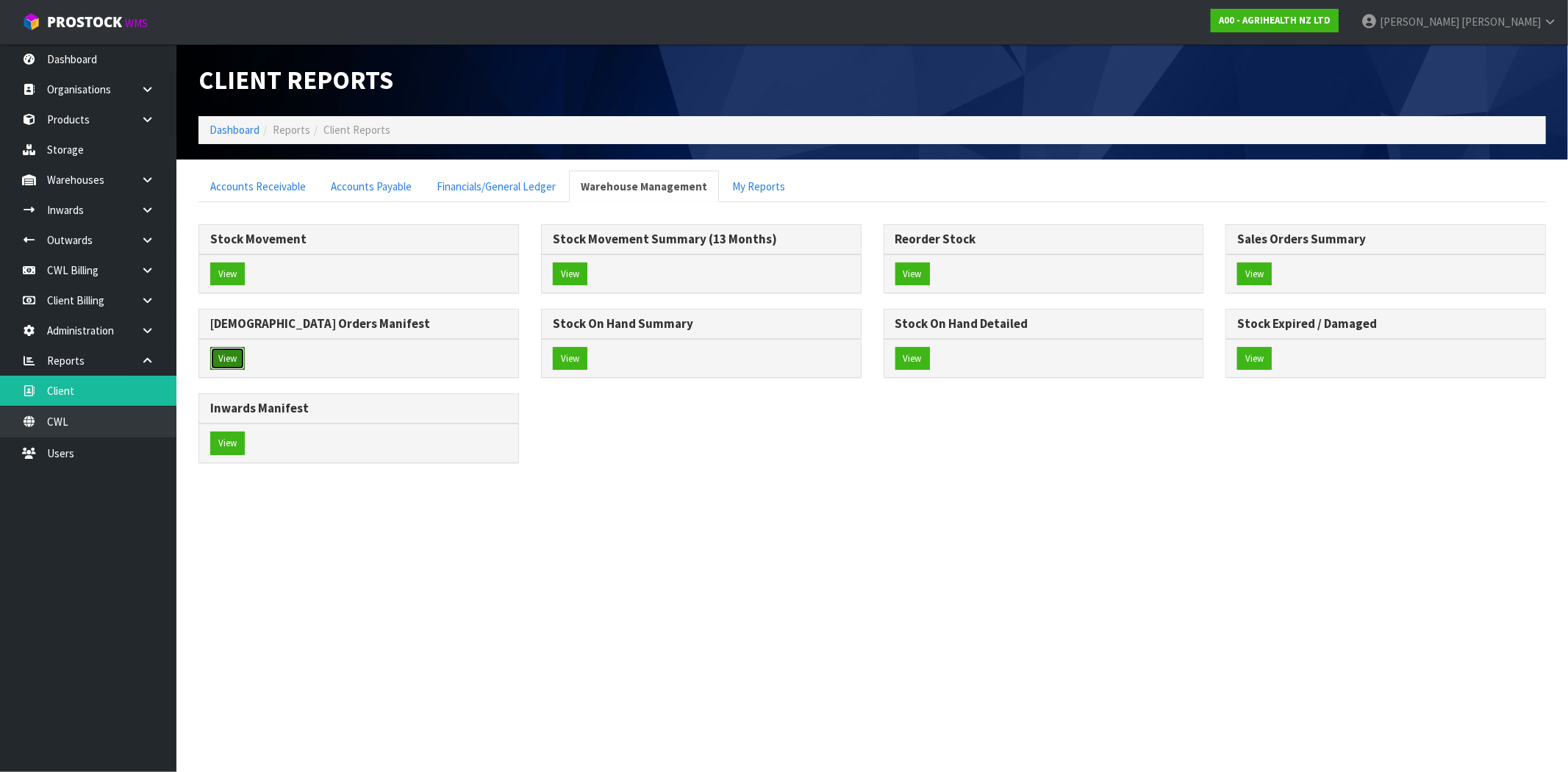
click at [224, 354] on button "View" at bounding box center [228, 359] width 35 height 23
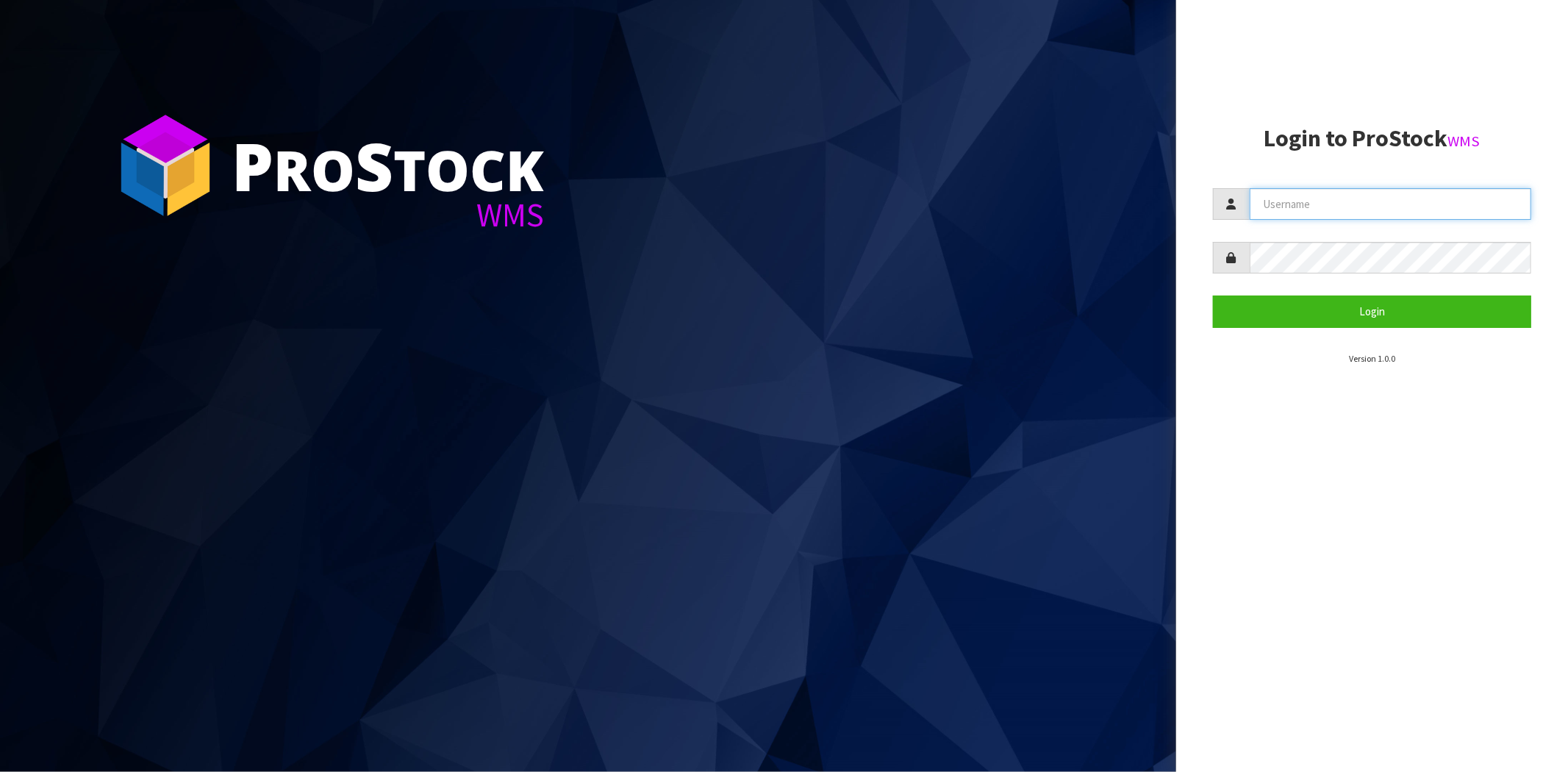
click at [1370, 189] on input "text" at bounding box center [1390, 204] width 282 height 32
type input "[PERSON_NAME][EMAIL_ADDRESS][DOMAIN_NAME]"
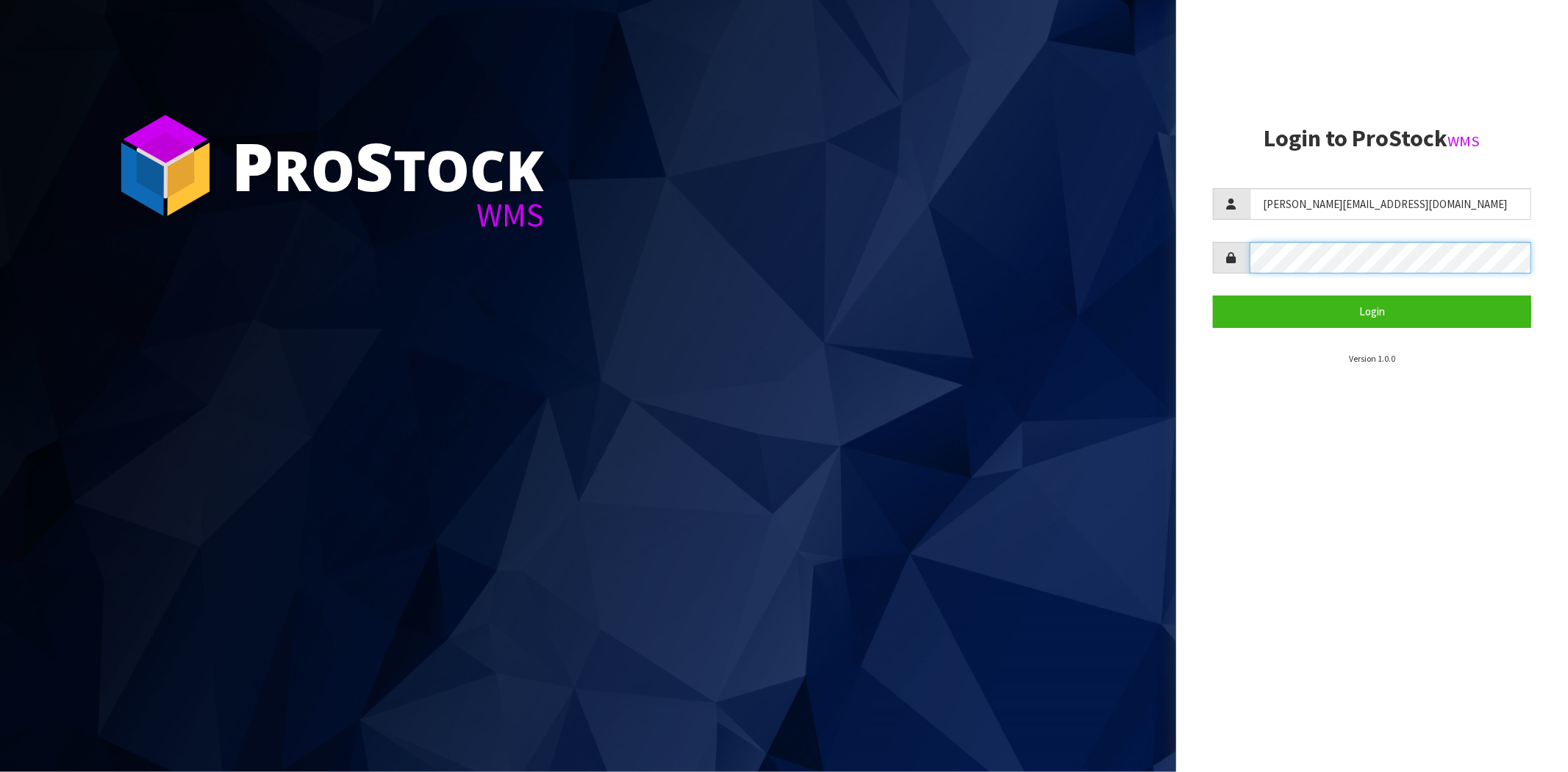
click at [1213, 295] on button "Login" at bounding box center [1372, 311] width 319 height 32
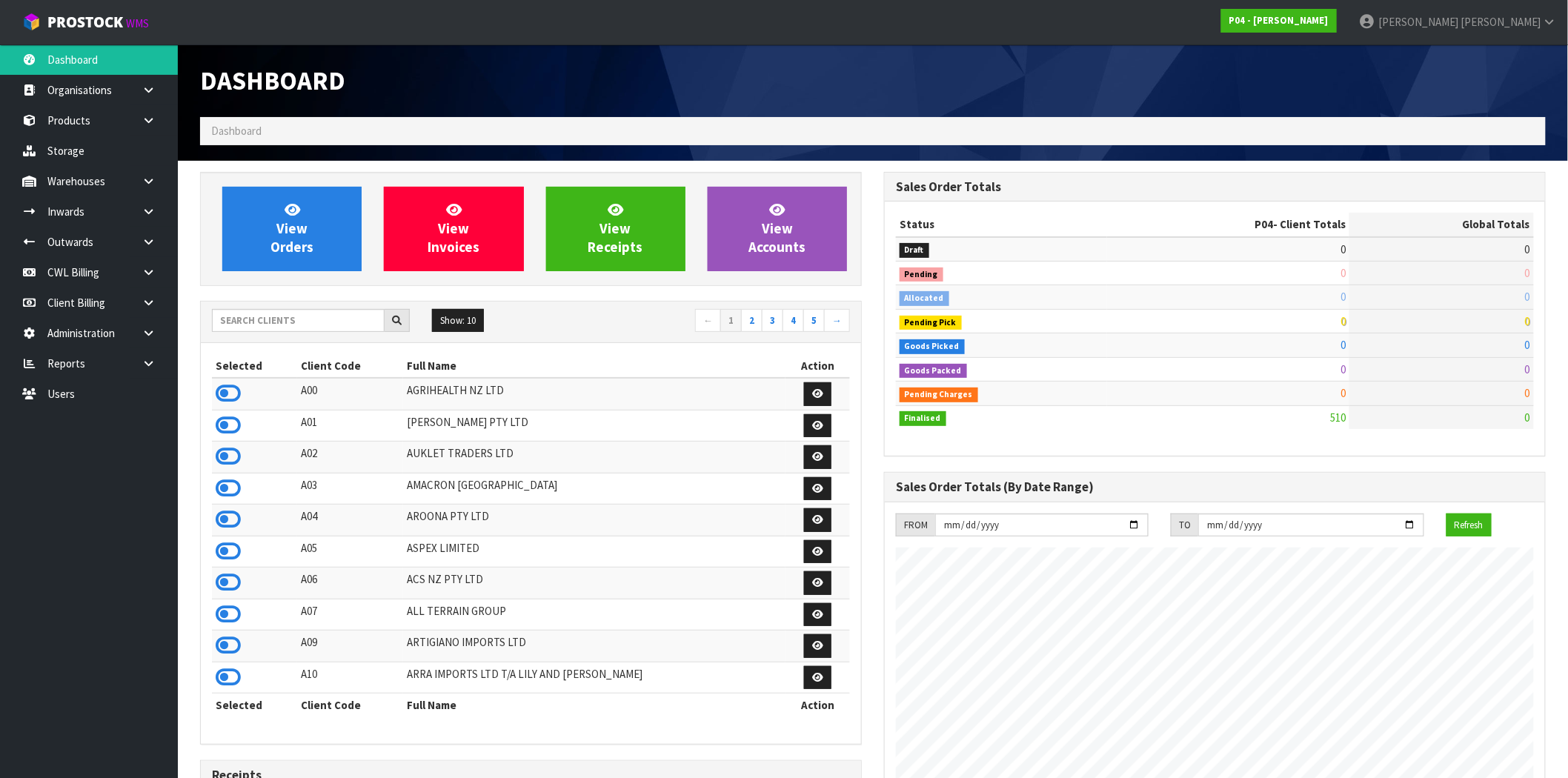
scroll to position [907, 684]
drag, startPoint x: 80, startPoint y: 395, endPoint x: 106, endPoint y: 384, distance: 28.2
click at [80, 395] on link "Users" at bounding box center [89, 394] width 178 height 30
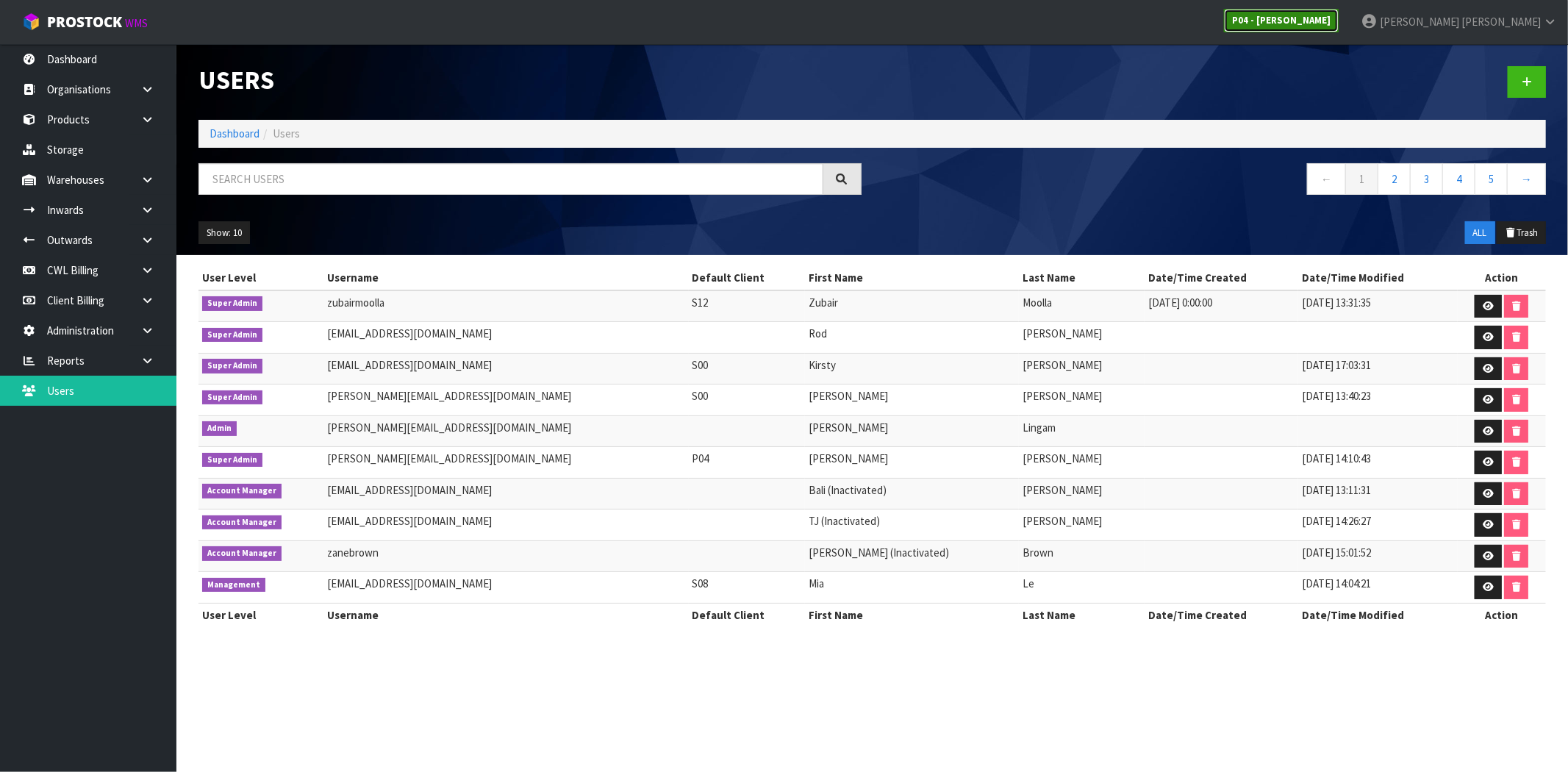
click at [1331, 23] on strong "P04 - [PERSON_NAME]" at bounding box center [1281, 20] width 98 height 13
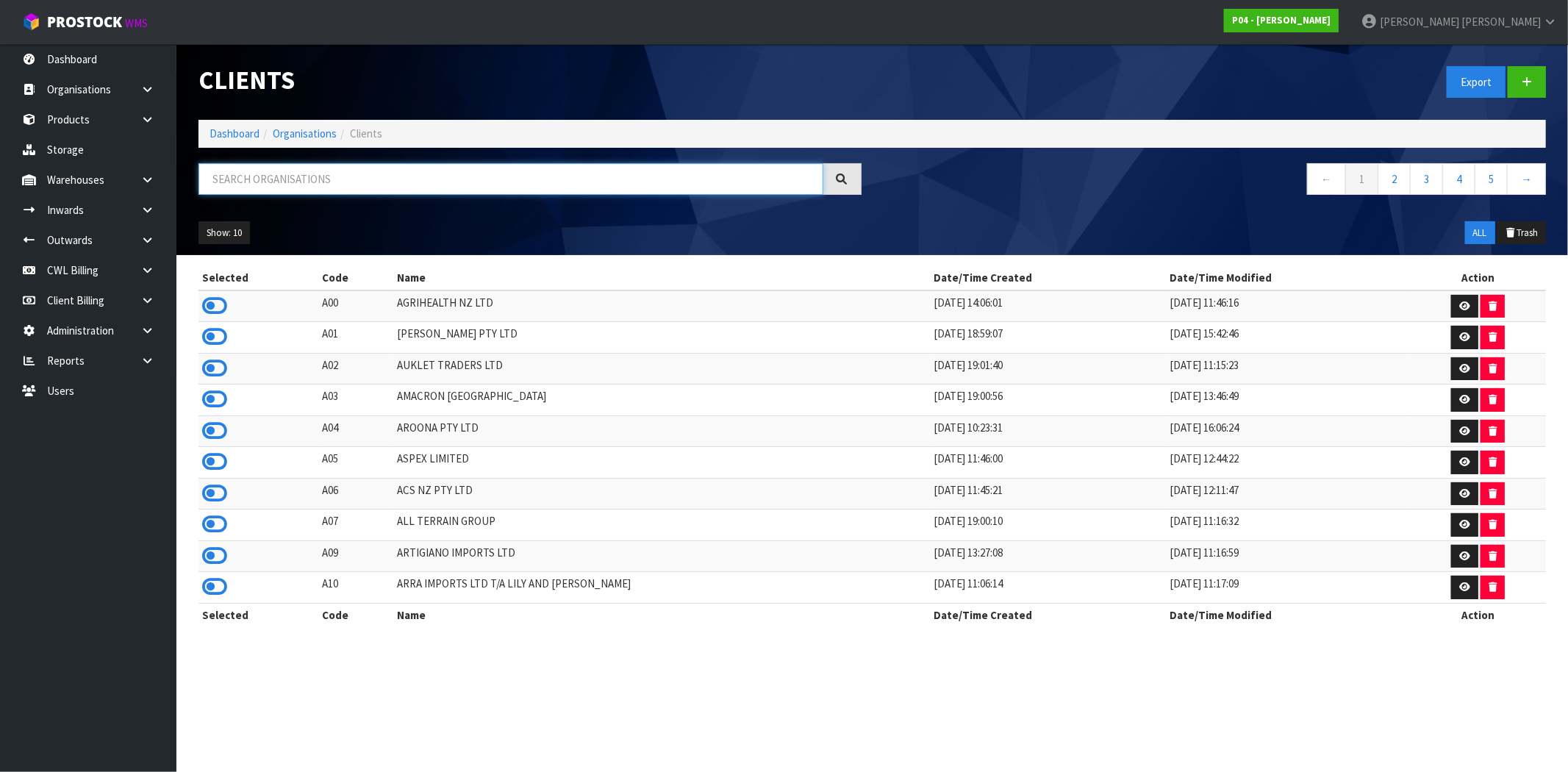
click at [485, 181] on input "text" at bounding box center [511, 179] width 625 height 32
type input "O"
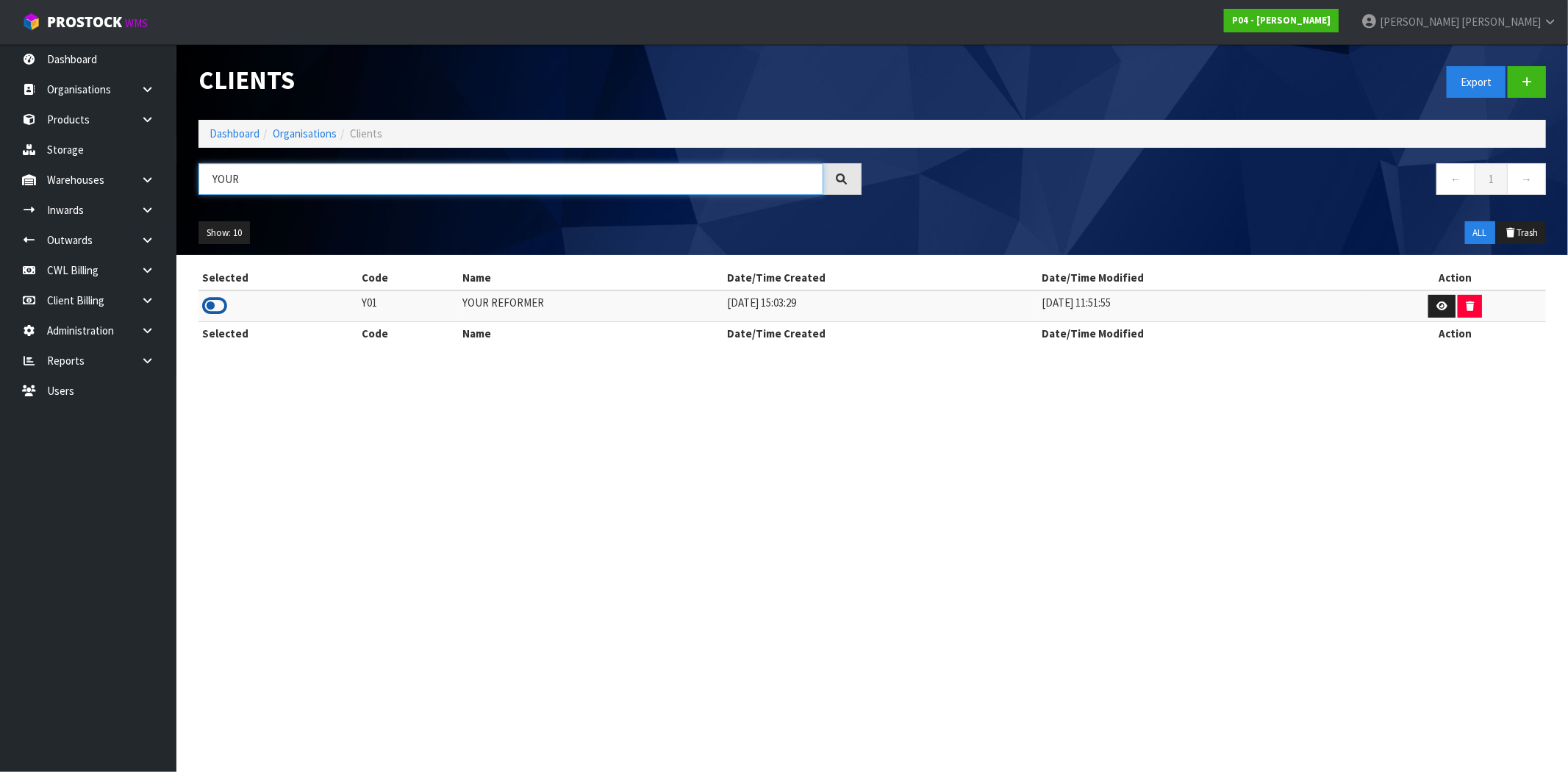
type input "YOUR"
click at [216, 313] on icon at bounding box center [214, 305] width 25 height 22
click at [145, 214] on icon at bounding box center [147, 210] width 14 height 11
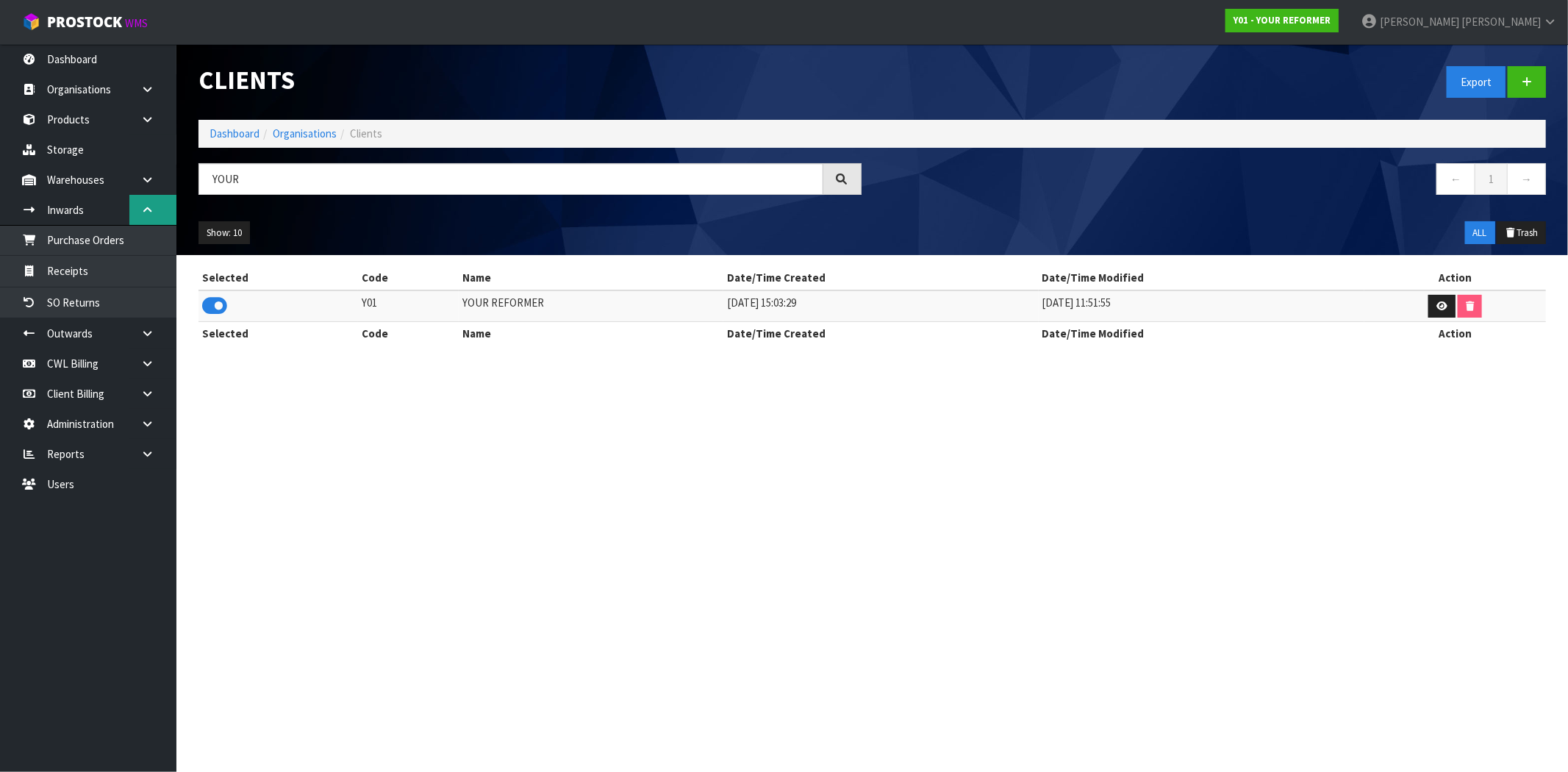
click at [145, 214] on icon at bounding box center [147, 210] width 14 height 11
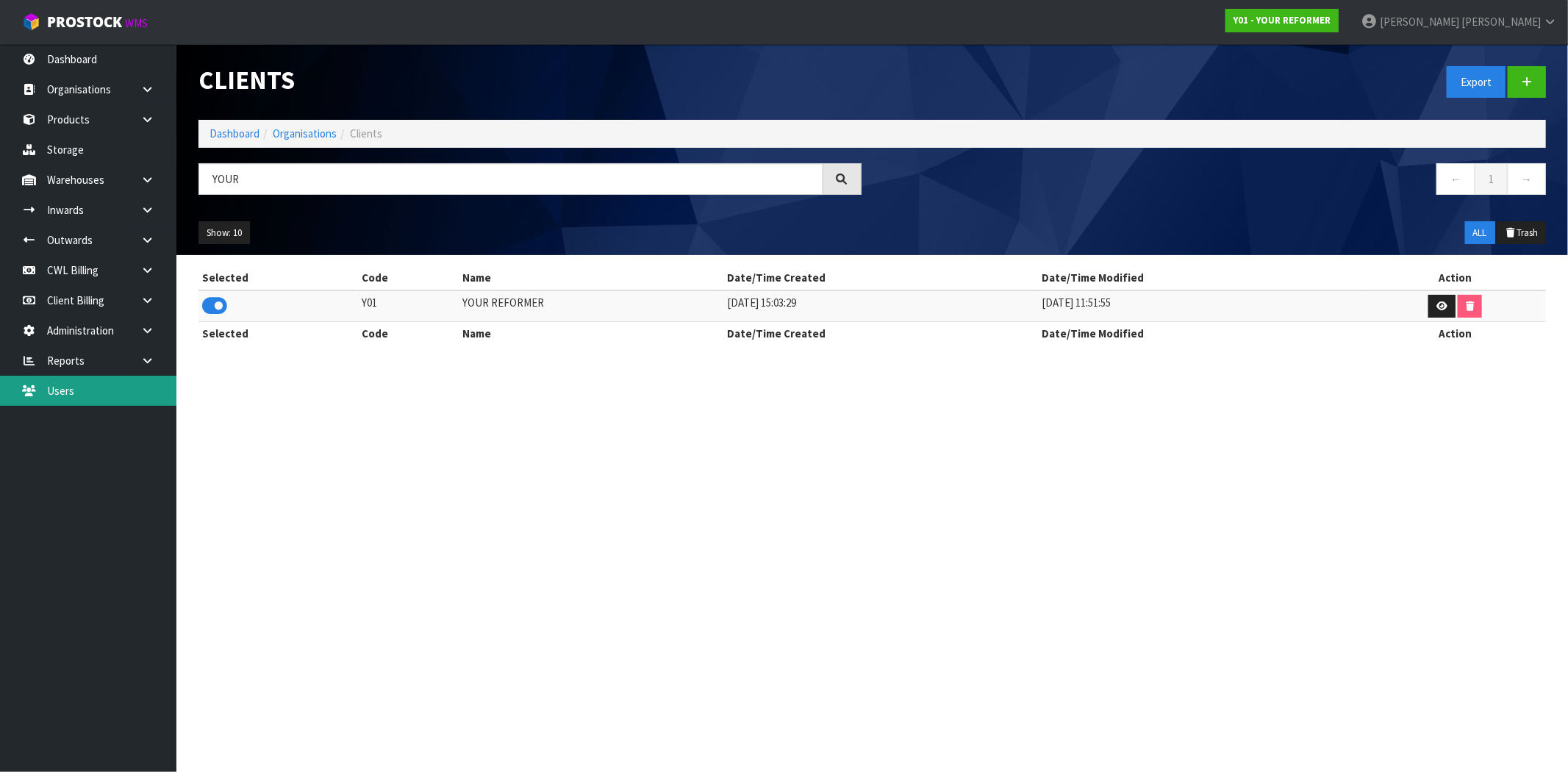
click at [101, 386] on link "Users" at bounding box center [88, 391] width 177 height 30
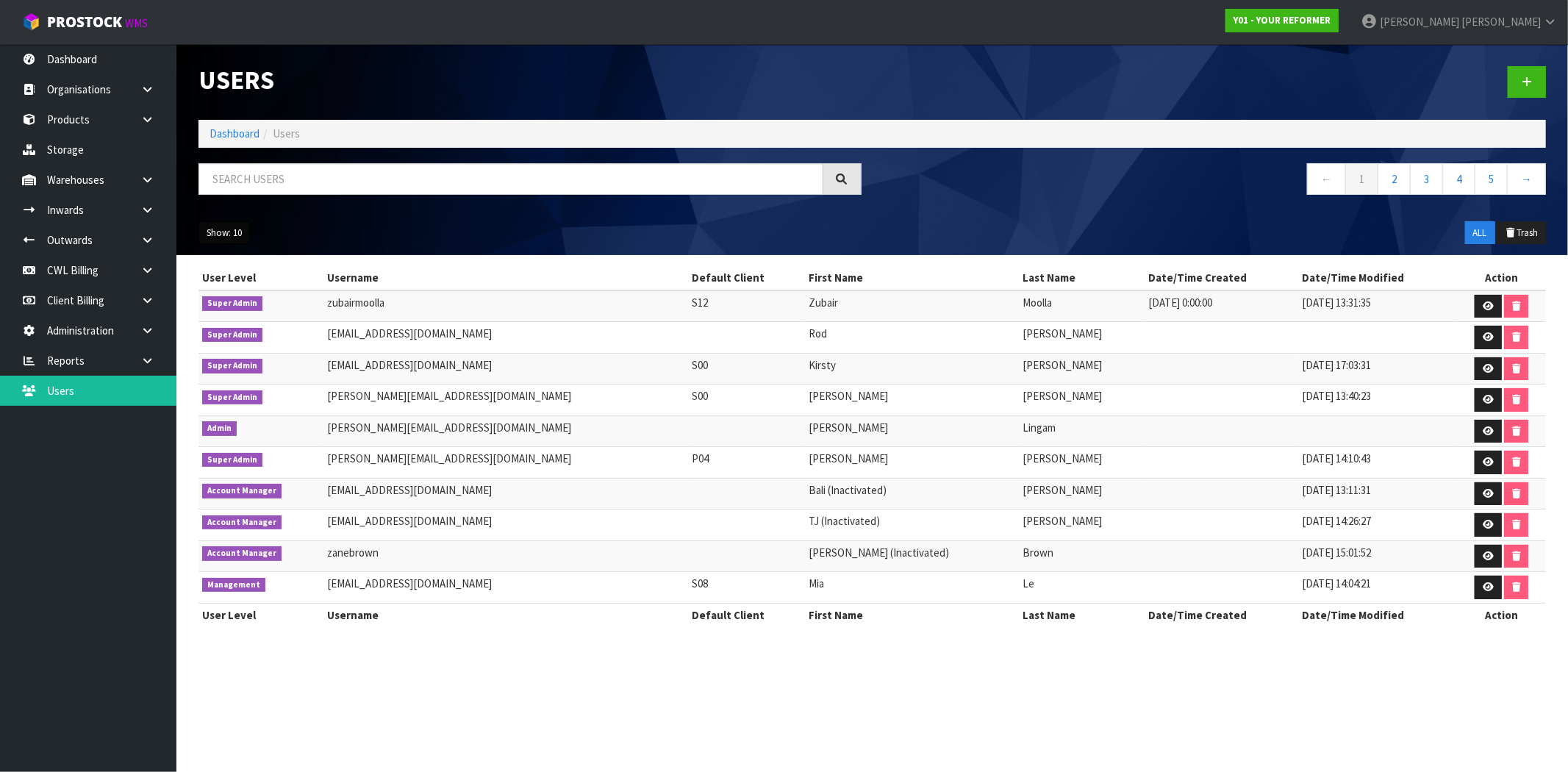
drag, startPoint x: 228, startPoint y: 240, endPoint x: 233, endPoint y: 259, distance: 19.6
click at [228, 240] on button "Show: 10" at bounding box center [224, 233] width 51 height 23
click at [241, 322] on link "50" at bounding box center [257, 320] width 116 height 20
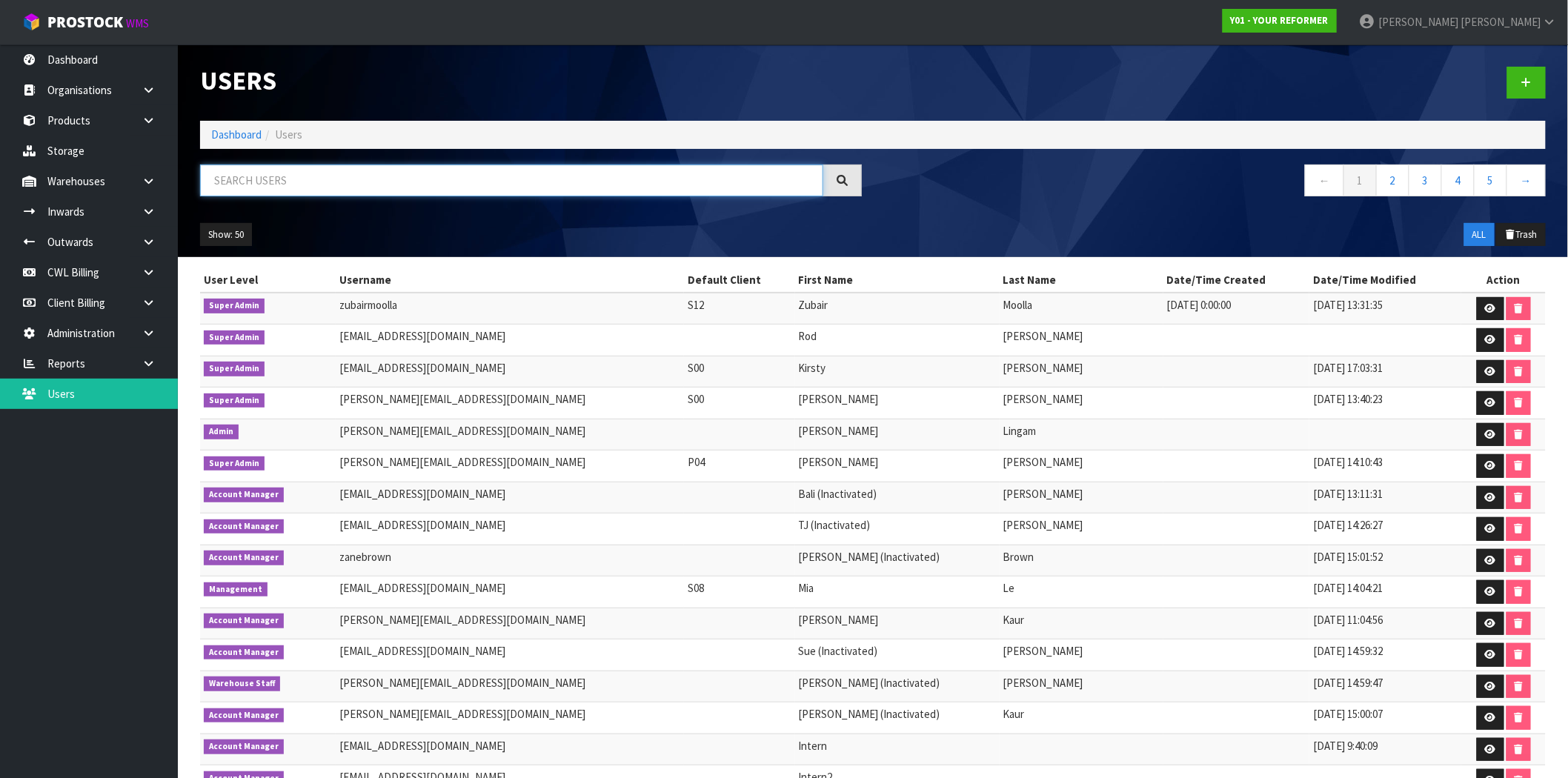
click at [316, 179] on input "text" at bounding box center [511, 180] width 623 height 32
click at [1397, 186] on link "2" at bounding box center [1393, 180] width 33 height 32
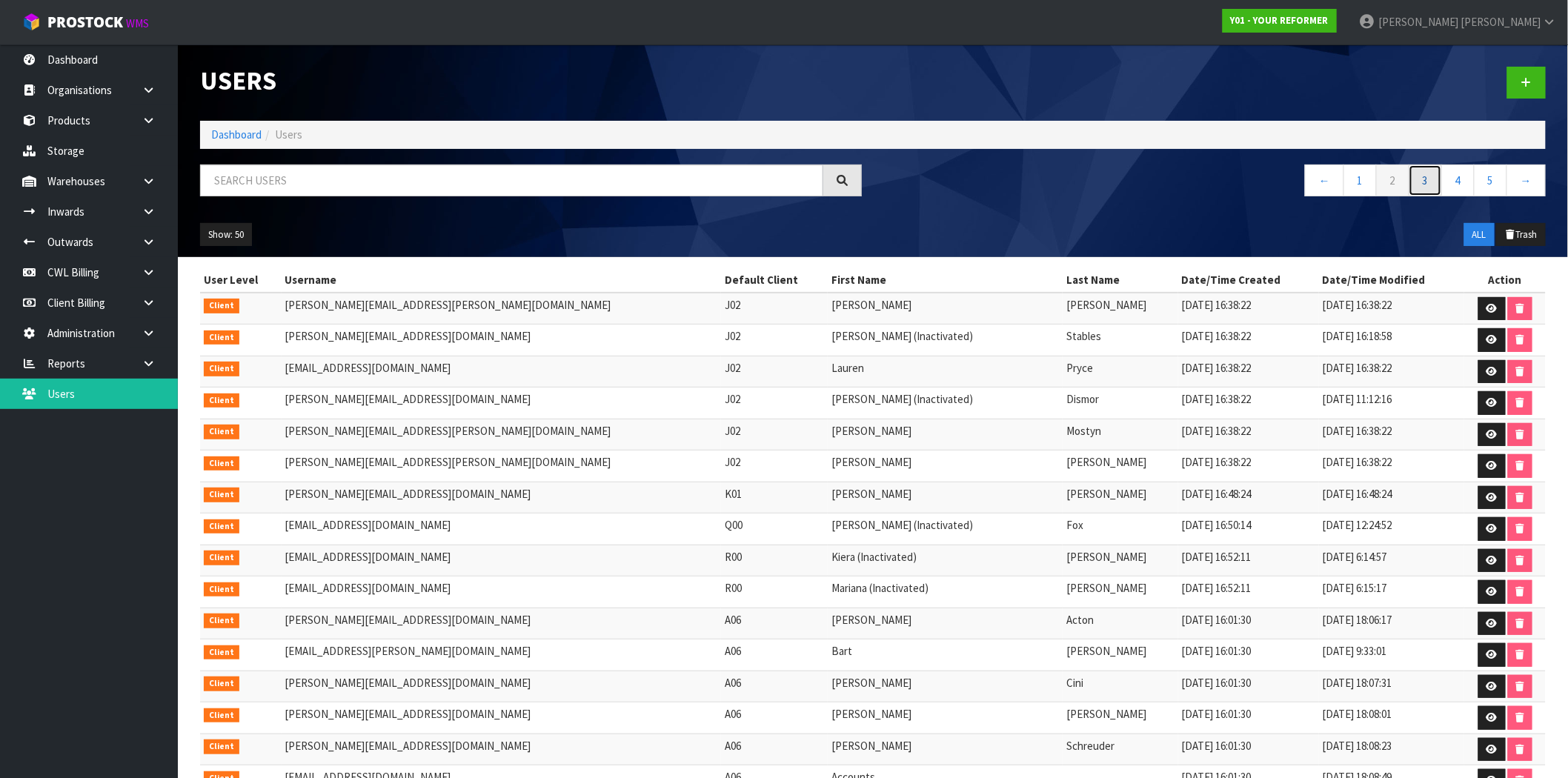
click at [1422, 183] on link "3" at bounding box center [1426, 180] width 33 height 32
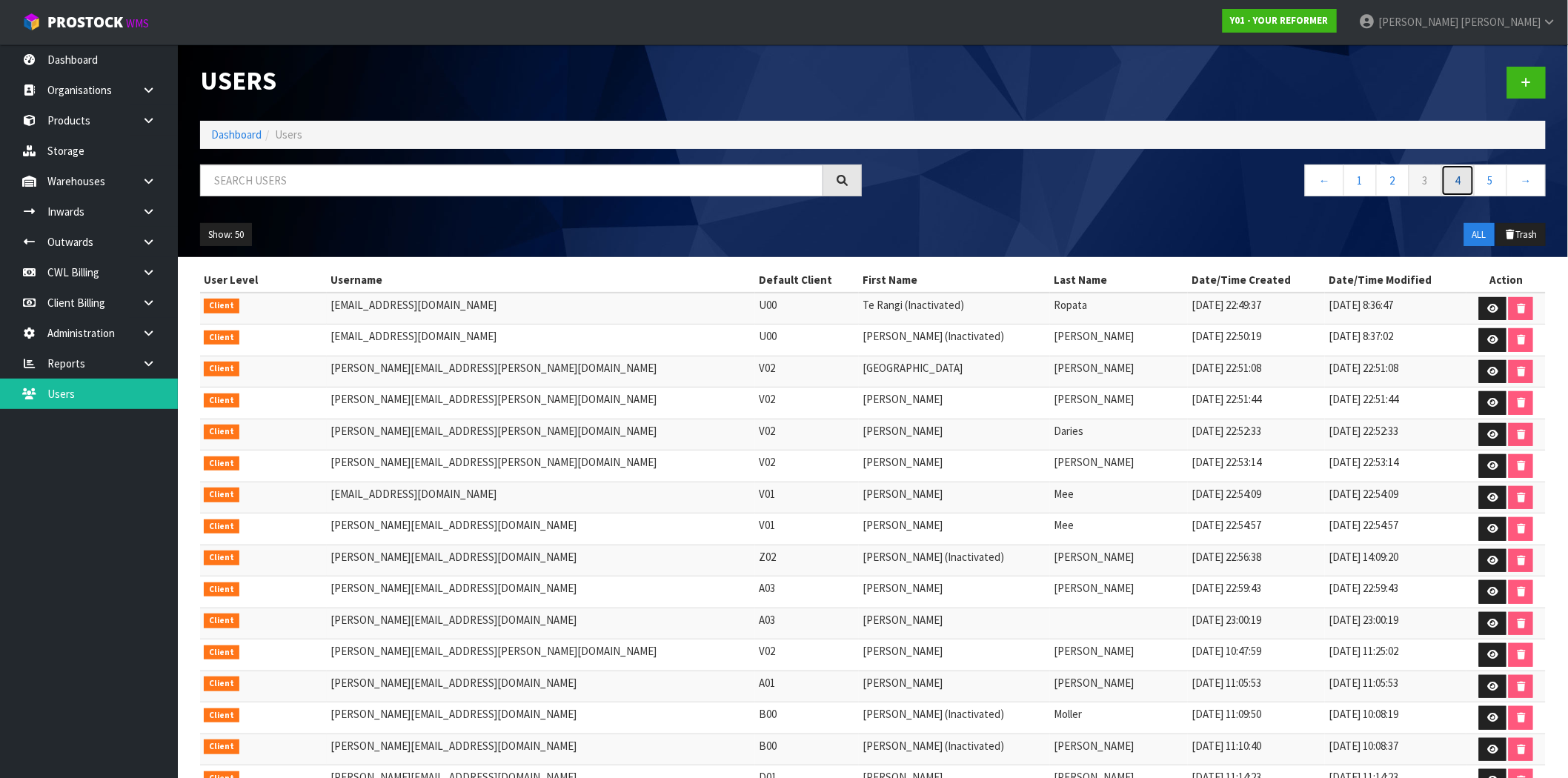
click at [1461, 177] on link "4" at bounding box center [1458, 180] width 33 height 32
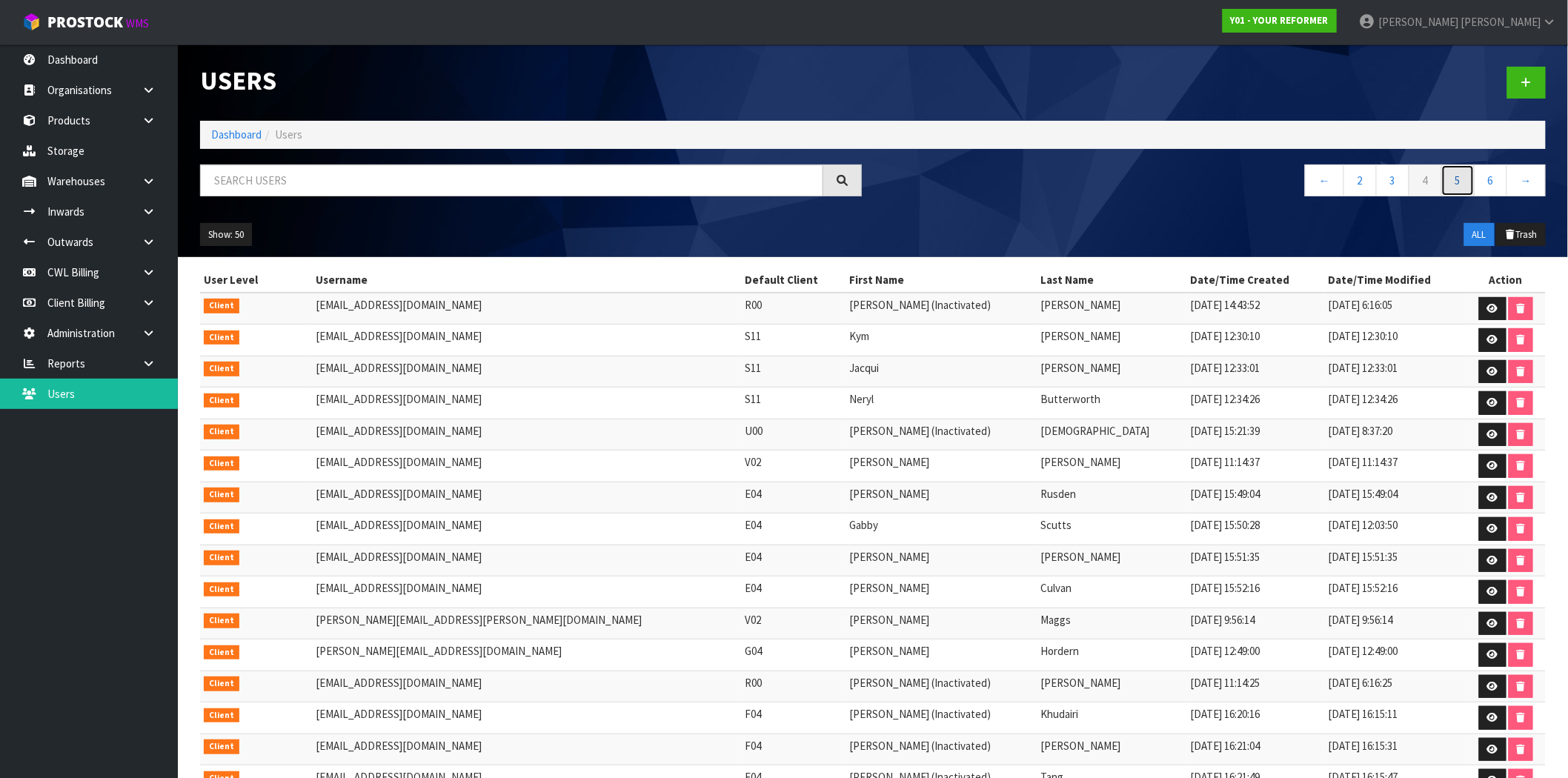
click at [1457, 181] on link "5" at bounding box center [1458, 180] width 33 height 32
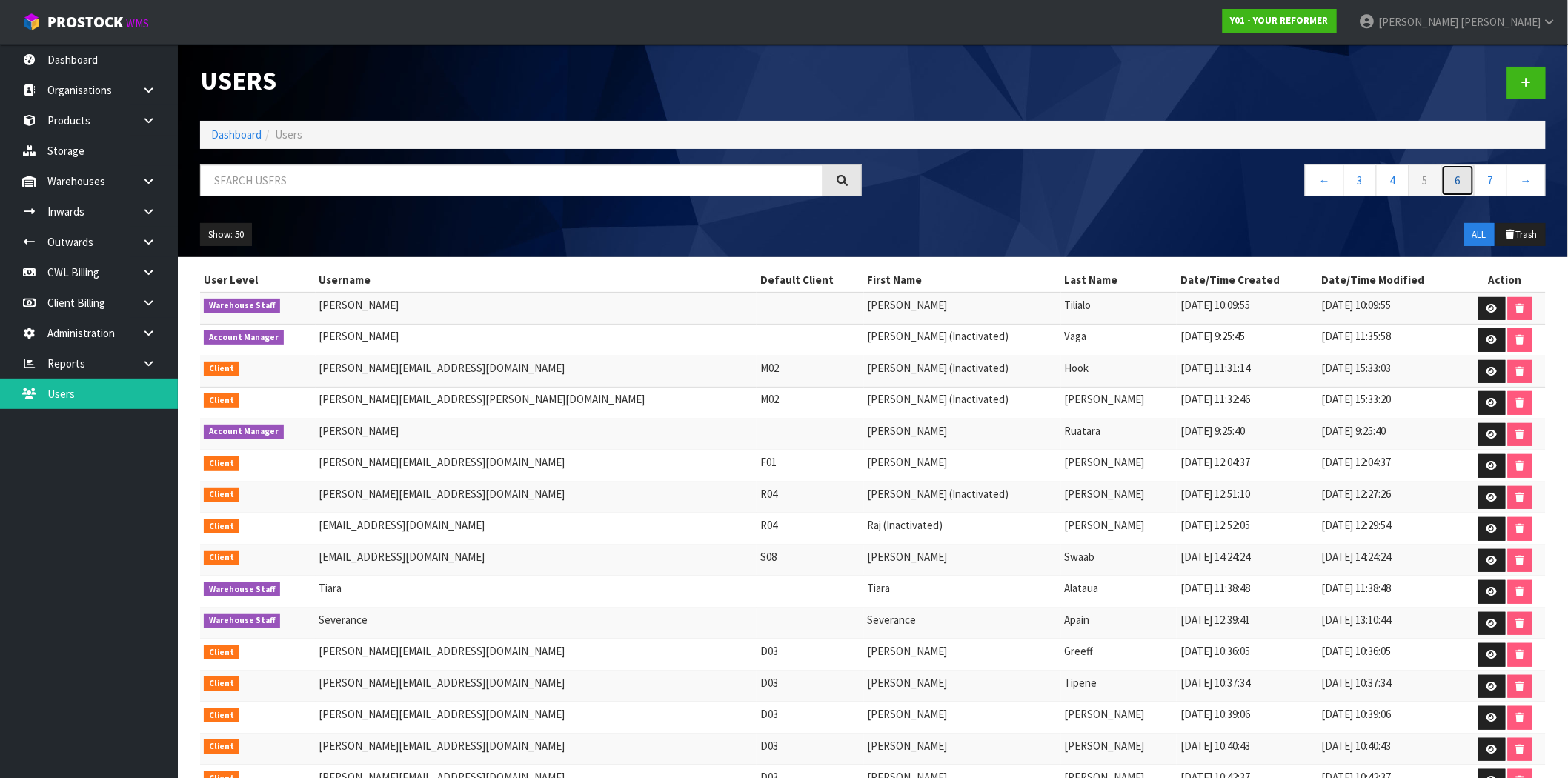
click at [1463, 182] on link "6" at bounding box center [1458, 180] width 33 height 32
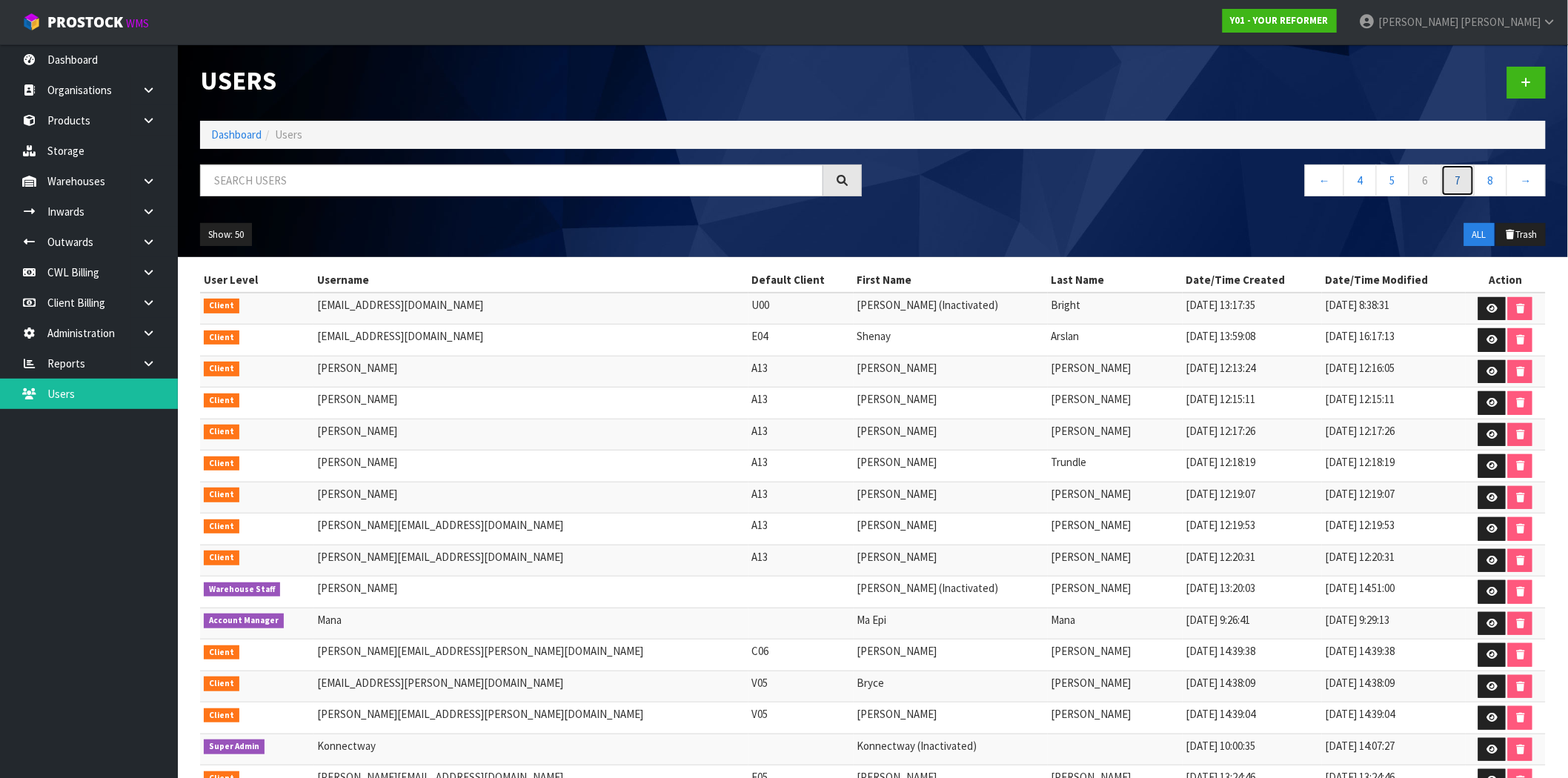
click at [1461, 189] on link "7" at bounding box center [1458, 180] width 33 height 32
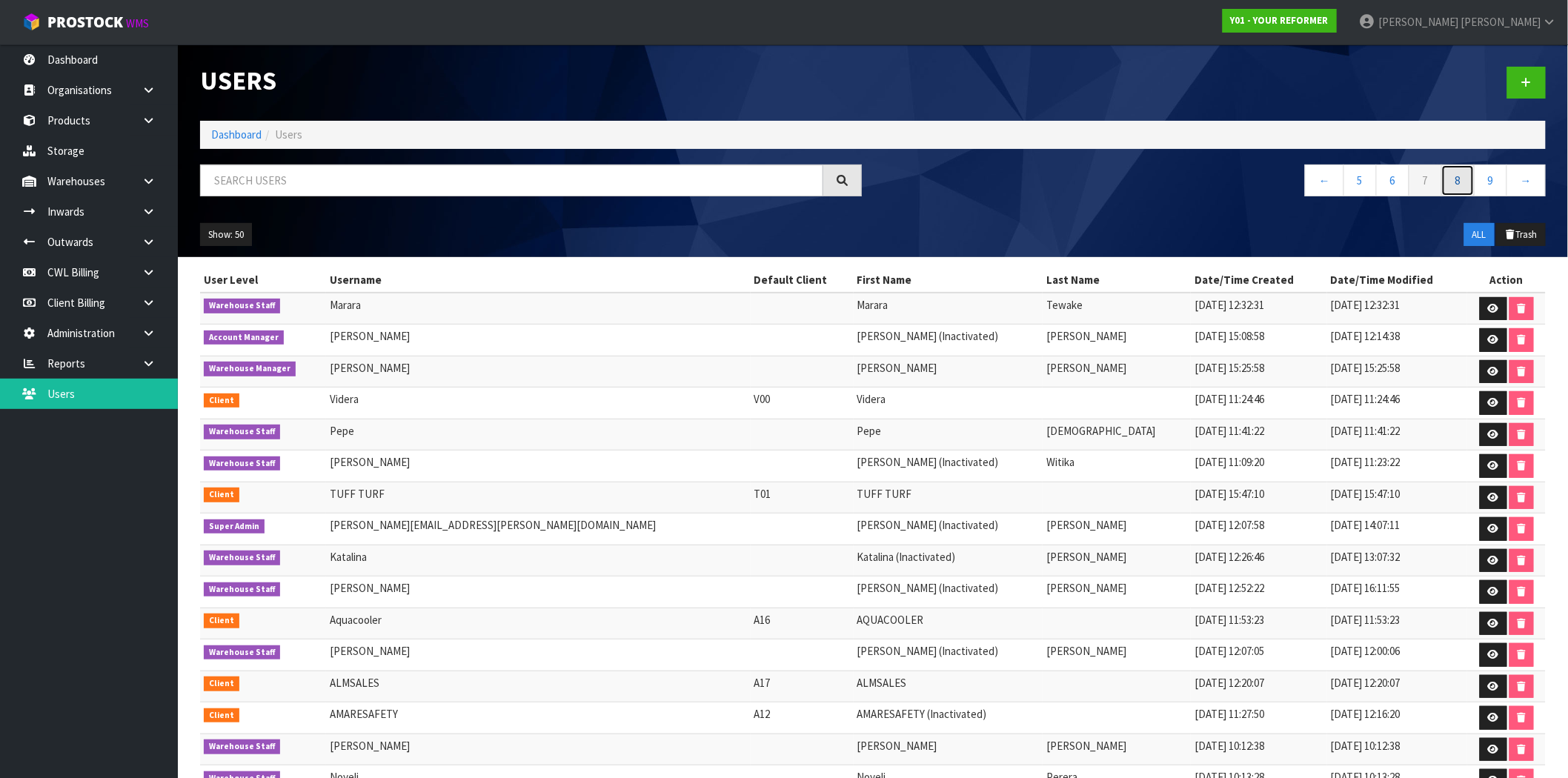
click at [1459, 180] on link "8" at bounding box center [1458, 180] width 33 height 32
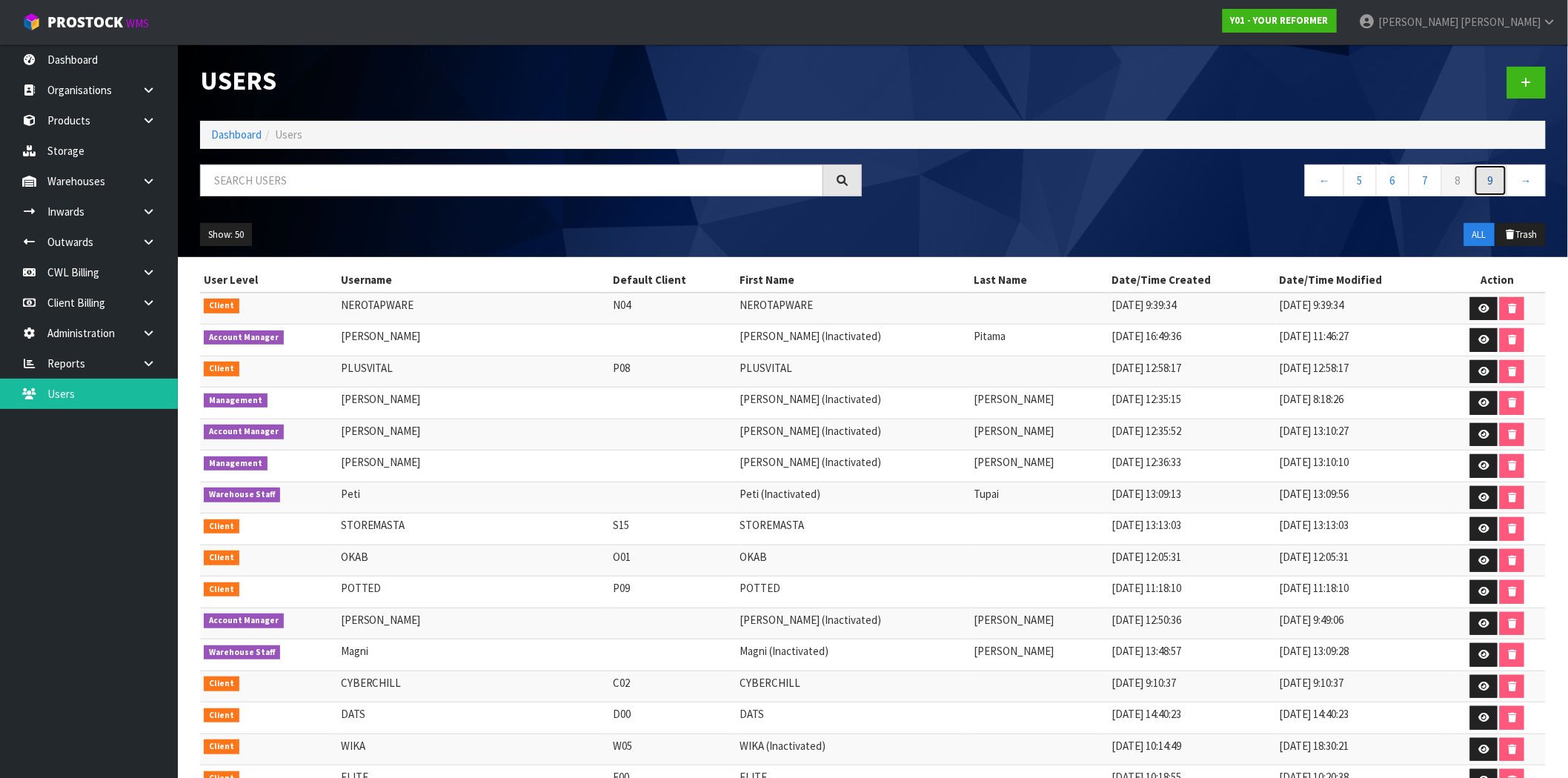
click at [1476, 184] on link "9" at bounding box center [1491, 180] width 33 height 32
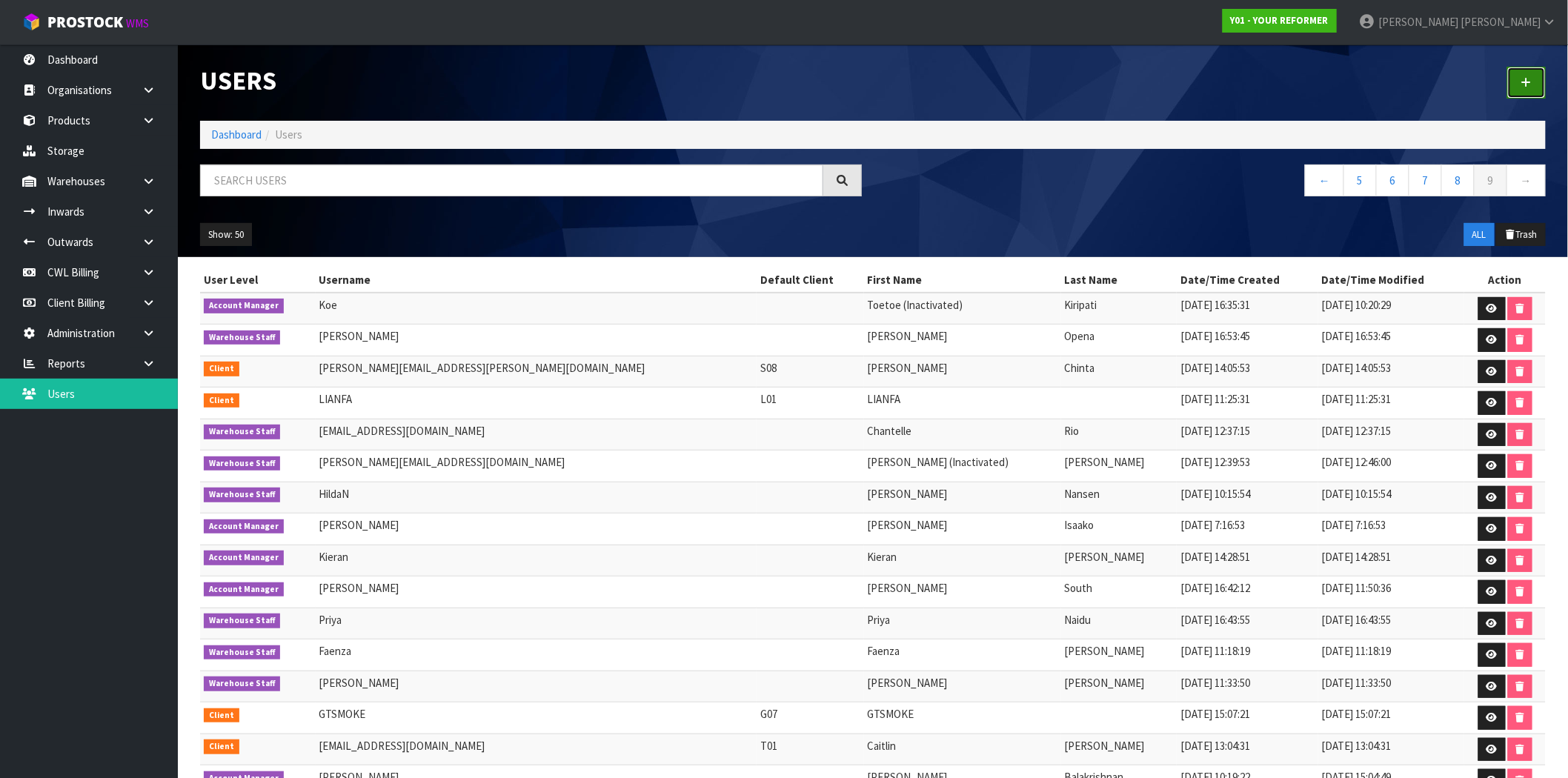
click at [1534, 79] on link at bounding box center [1526, 83] width 39 height 32
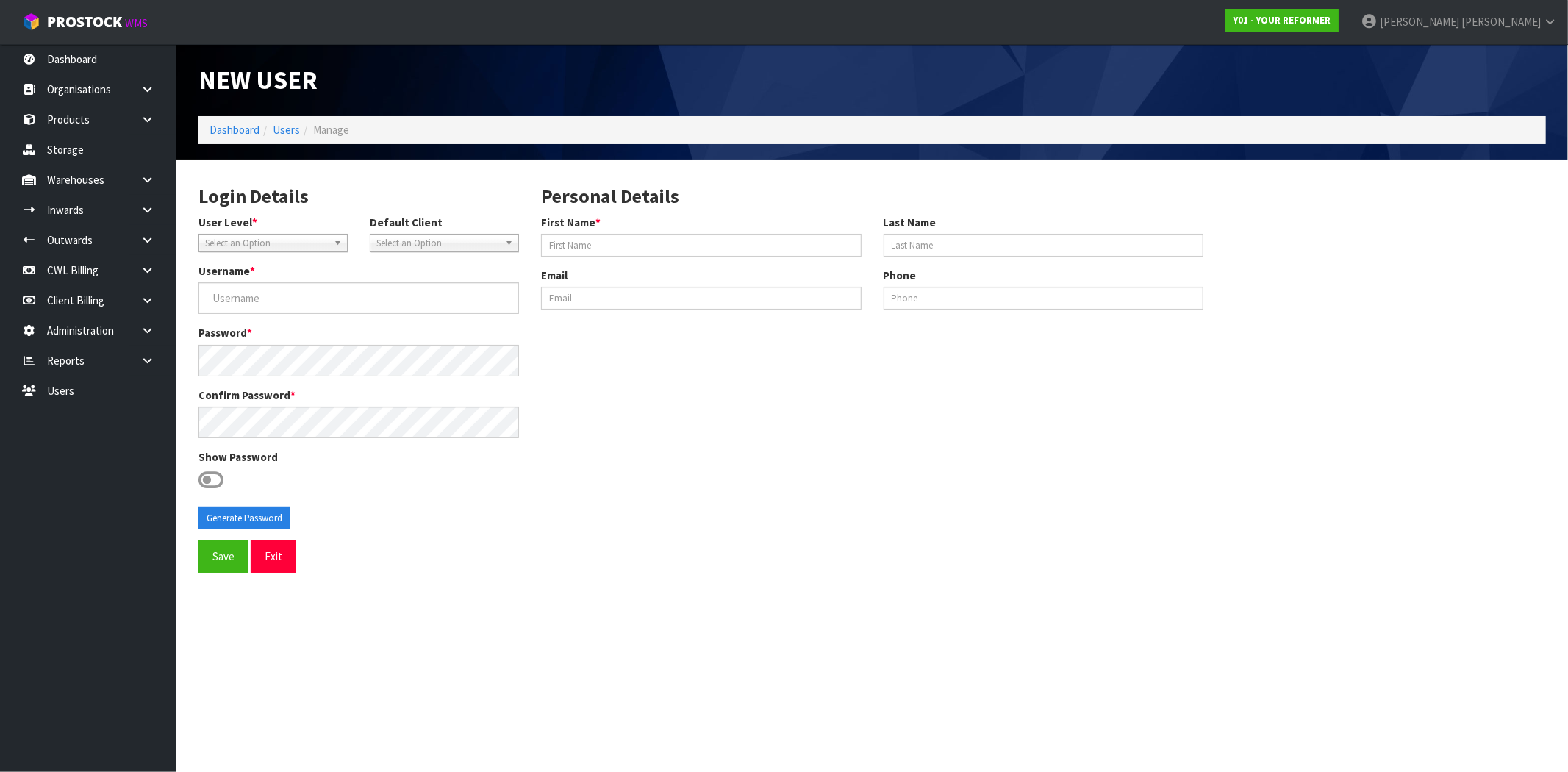
click at [292, 246] on span "Select an Option" at bounding box center [266, 243] width 122 height 17
drag, startPoint x: 276, startPoint y: 286, endPoint x: 311, endPoint y: 275, distance: 36.7
click at [276, 285] on li "Client" at bounding box center [273, 285] width 142 height 18
click at [439, 238] on span "Select an Option" at bounding box center [437, 243] width 122 height 17
type input "Y01"
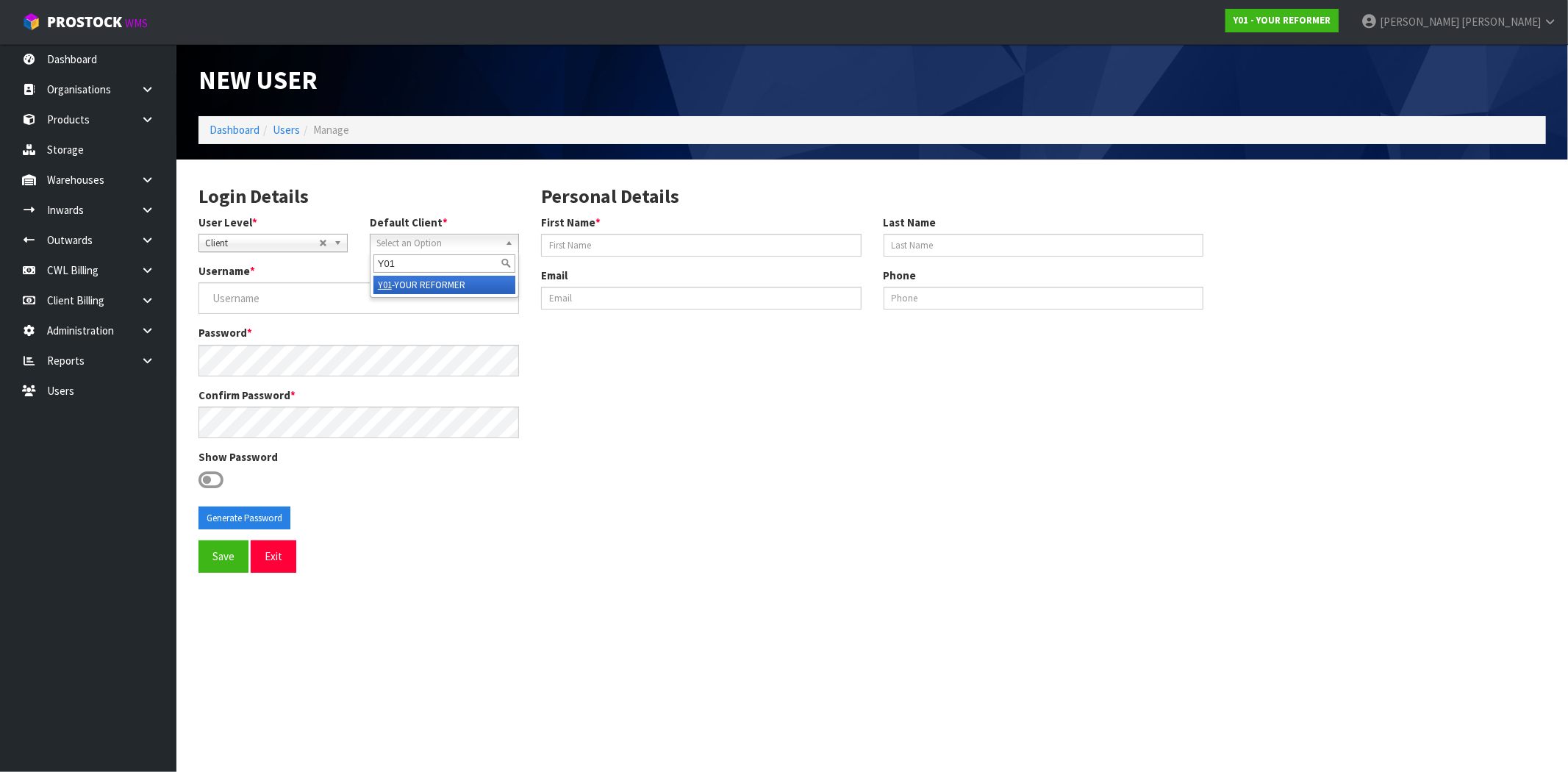
drag, startPoint x: 415, startPoint y: 286, endPoint x: 449, endPoint y: 283, distance: 34.1
click at [415, 287] on li "Y01 -YOUR REFORMER" at bounding box center [444, 285] width 142 height 18
click at [600, 241] on input "First Name *" at bounding box center [701, 245] width 321 height 23
paste input "[PERSON_NAME]"
drag, startPoint x: 554, startPoint y: 251, endPoint x: 563, endPoint y: 246, distance: 10.3
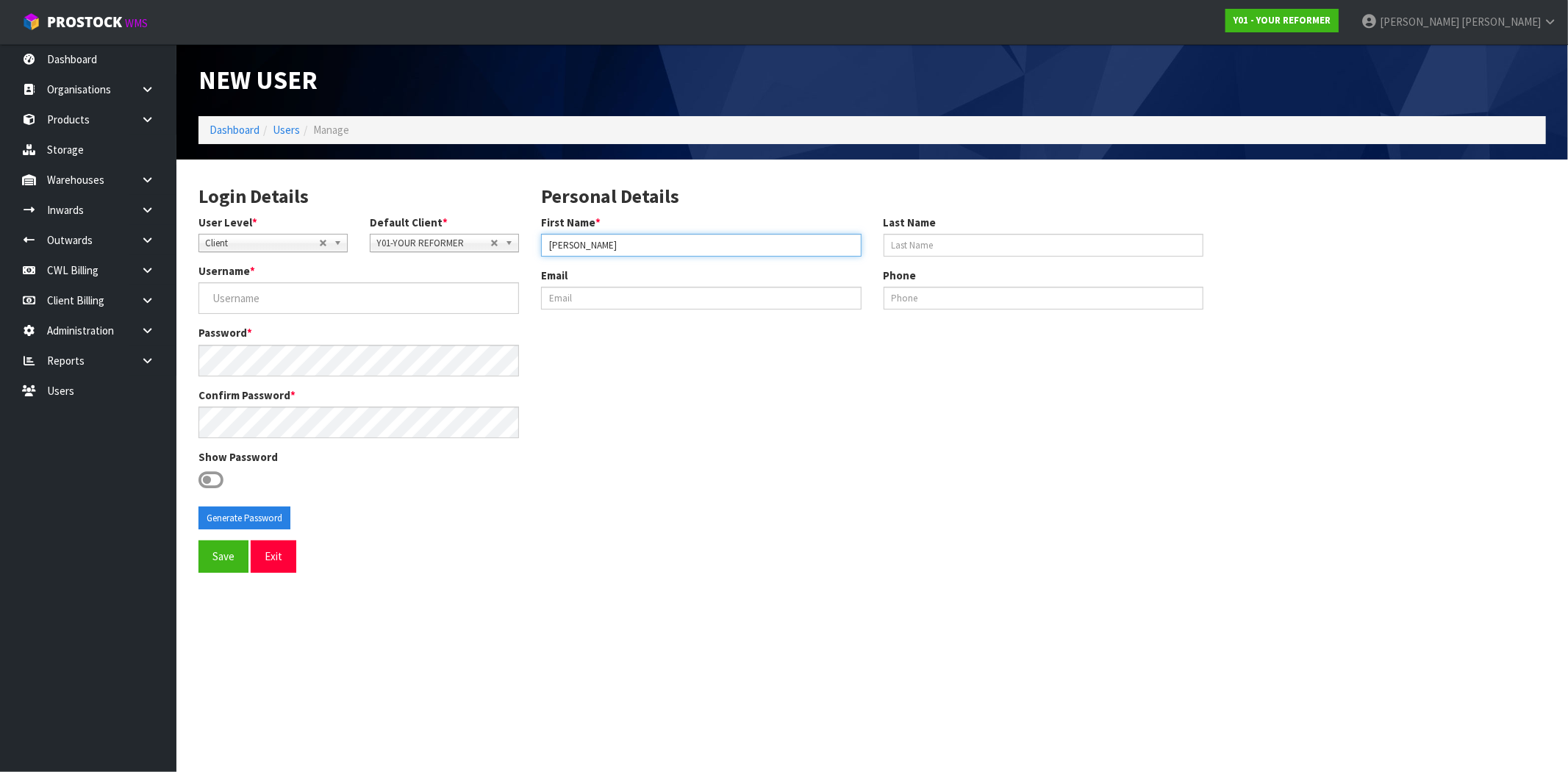
click at [554, 250] on input "[PERSON_NAME]" at bounding box center [701, 245] width 321 height 23
drag, startPoint x: 586, startPoint y: 246, endPoint x: 701, endPoint y: 249, distance: 115.0
click at [701, 249] on input "[PERSON_NAME]" at bounding box center [701, 245] width 321 height 23
type input "JORDAN"
click at [939, 241] on input "Last Name" at bounding box center [1044, 245] width 321 height 23
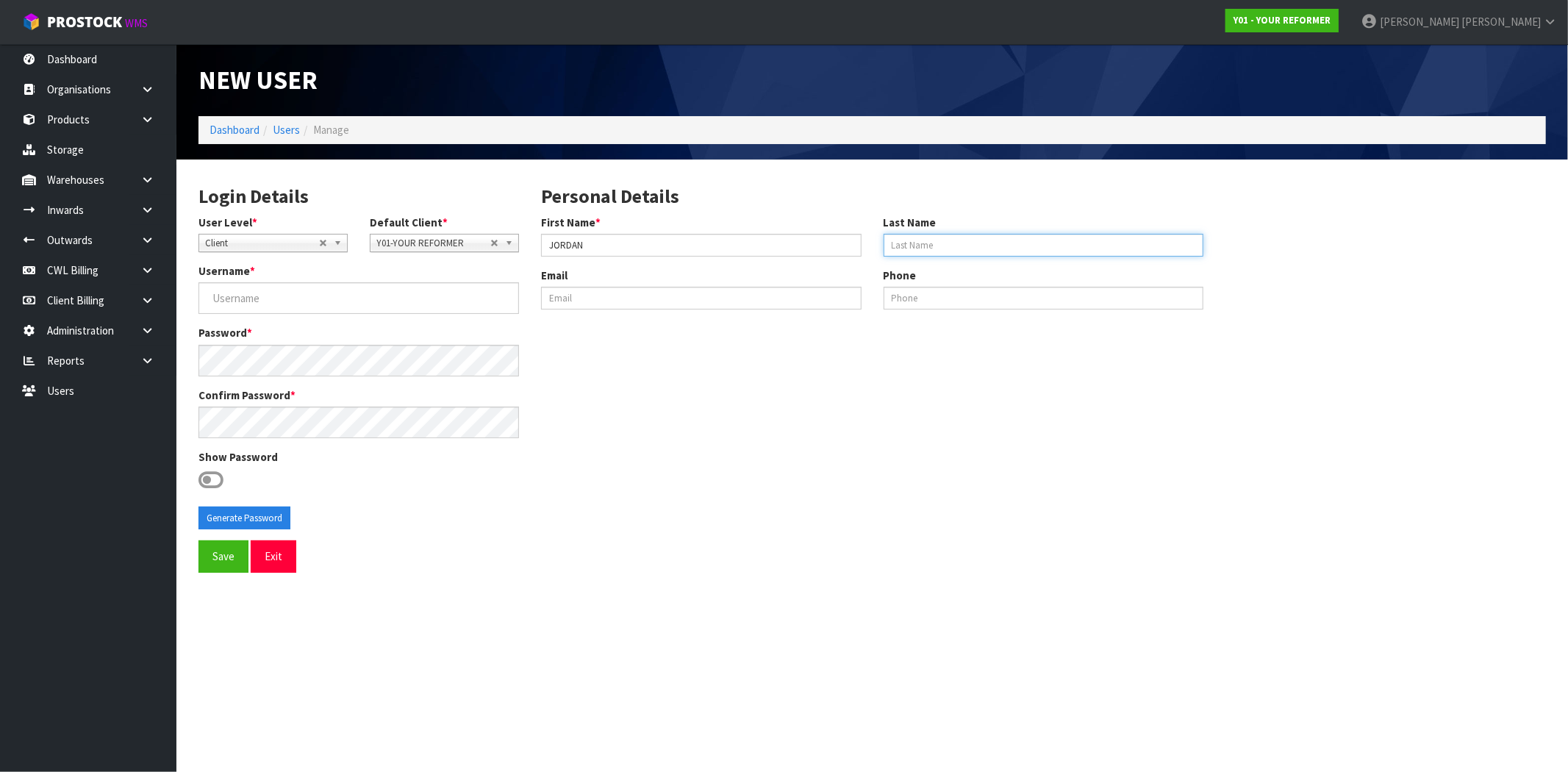
paste input "GIGKINS"
type input "GIGKINS"
click at [627, 245] on input "JORDAN" at bounding box center [701, 245] width 321 height 23
type input "JORDAN"
click at [1020, 252] on input "GIGKINS" at bounding box center [1044, 245] width 321 height 23
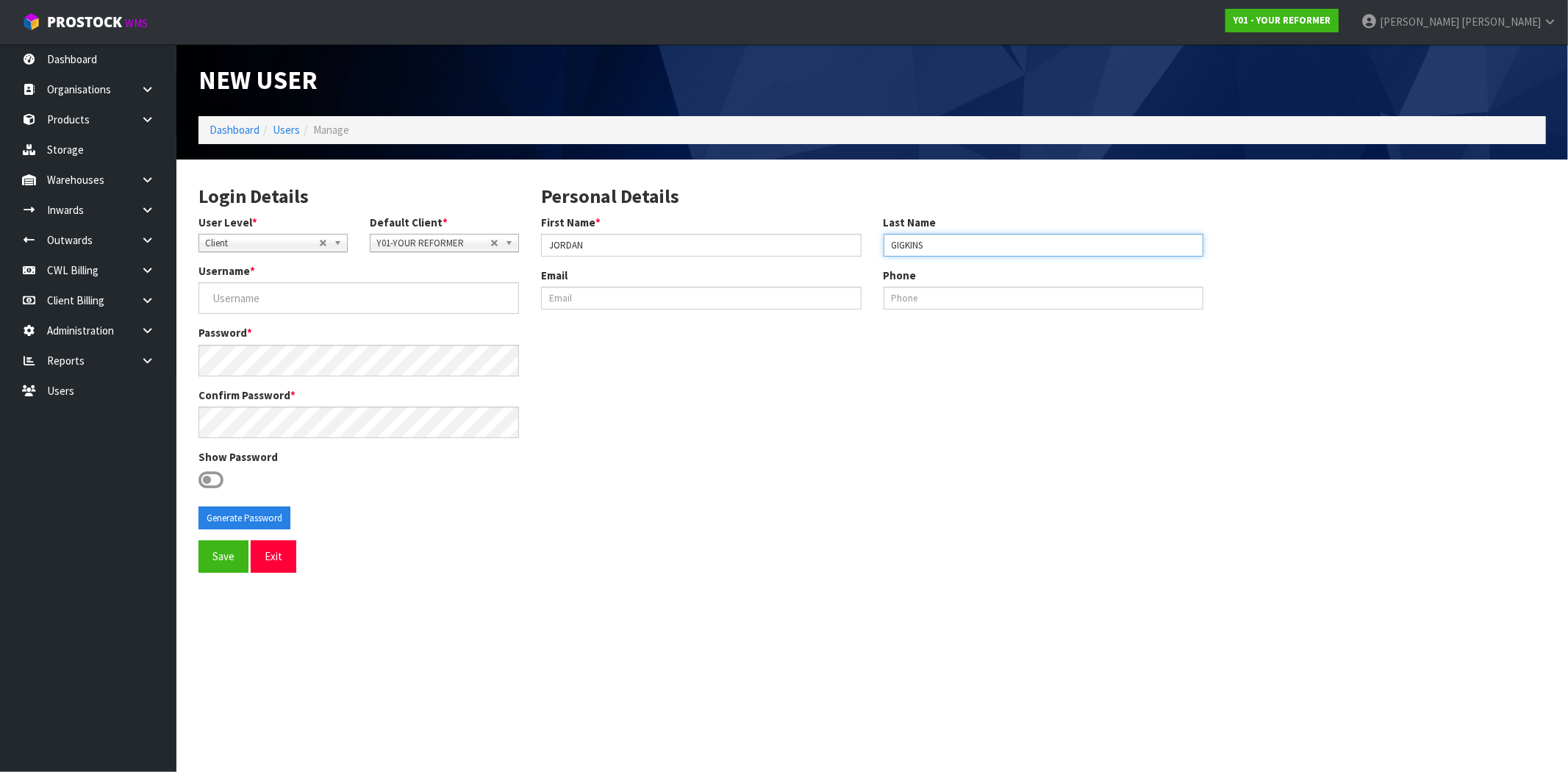
click at [885, 246] on input "GIGKINS" at bounding box center [1044, 245] width 321 height 23
click at [265, 303] on input "Username *" at bounding box center [358, 298] width 321 height 32
paste input "[EMAIL_ADDRESS][DOMAIN_NAME]"
click at [209, 298] on input "[EMAIL_ADDRESS][DOMAIN_NAME]" at bounding box center [358, 298] width 321 height 32
type input "[EMAIL_ADDRESS][DOMAIN_NAME]"
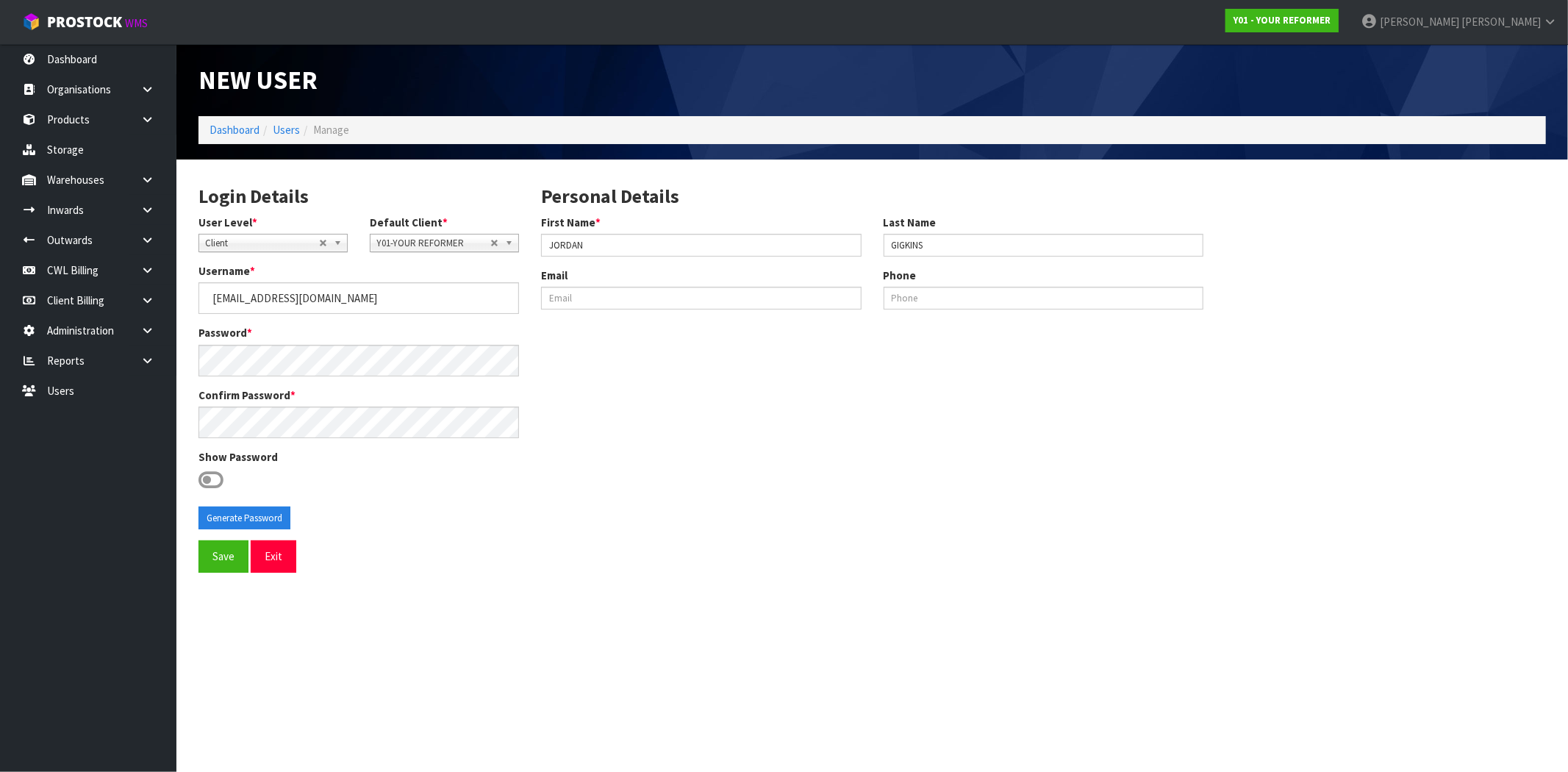
click at [216, 480] on icon at bounding box center [210, 480] width 25 height 22
click at [0, 0] on input "checkbox" at bounding box center [0, 0] width 0 height 0
click at [239, 518] on button "Generate Password" at bounding box center [244, 518] width 92 height 23
drag, startPoint x: 415, startPoint y: 298, endPoint x: 208, endPoint y: 295, distance: 207.0
click at [208, 295] on input "[EMAIL_ADDRESS][DOMAIN_NAME]" at bounding box center [358, 298] width 321 height 32
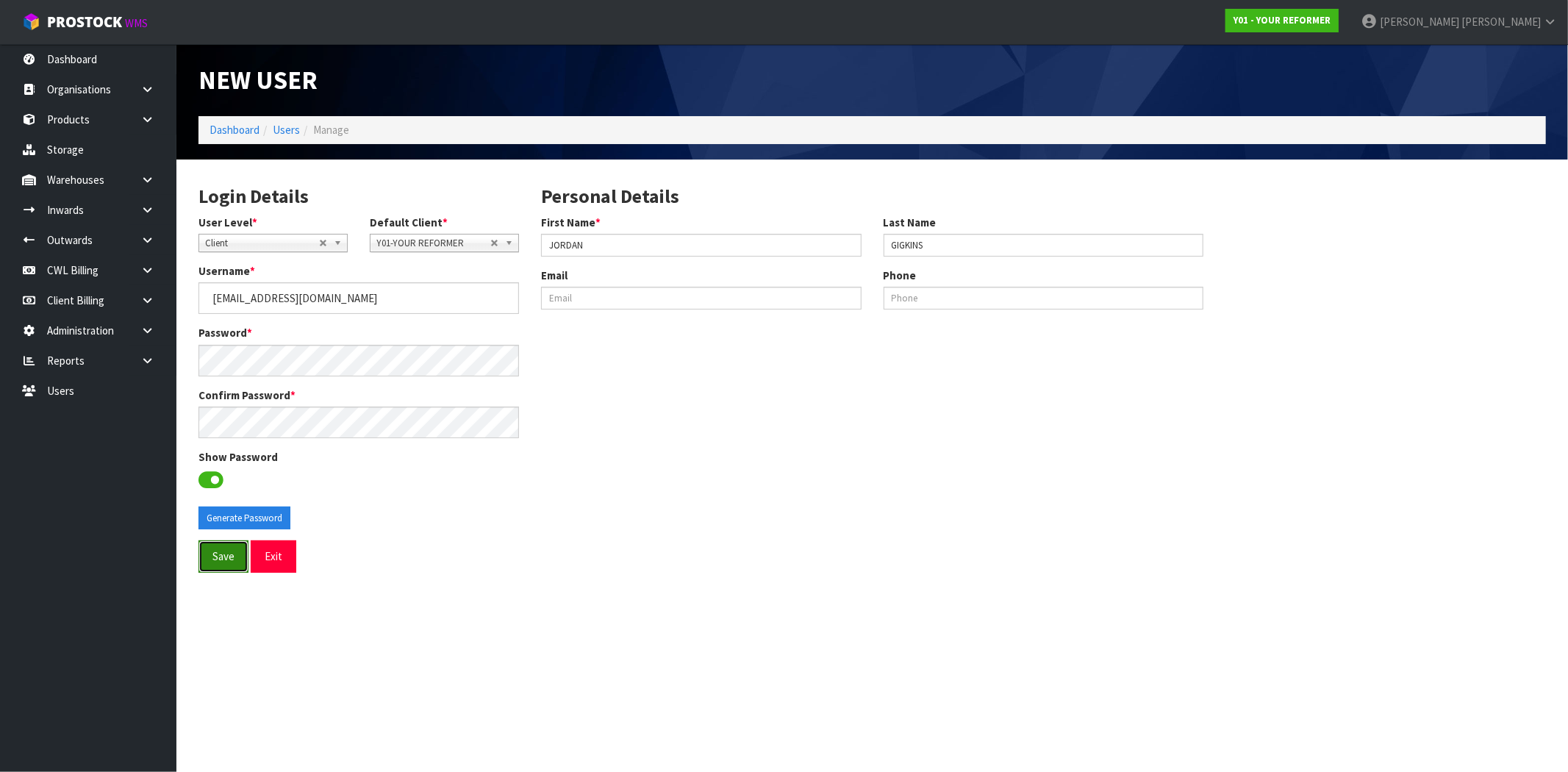
click at [231, 566] on button "Save" at bounding box center [223, 556] width 50 height 32
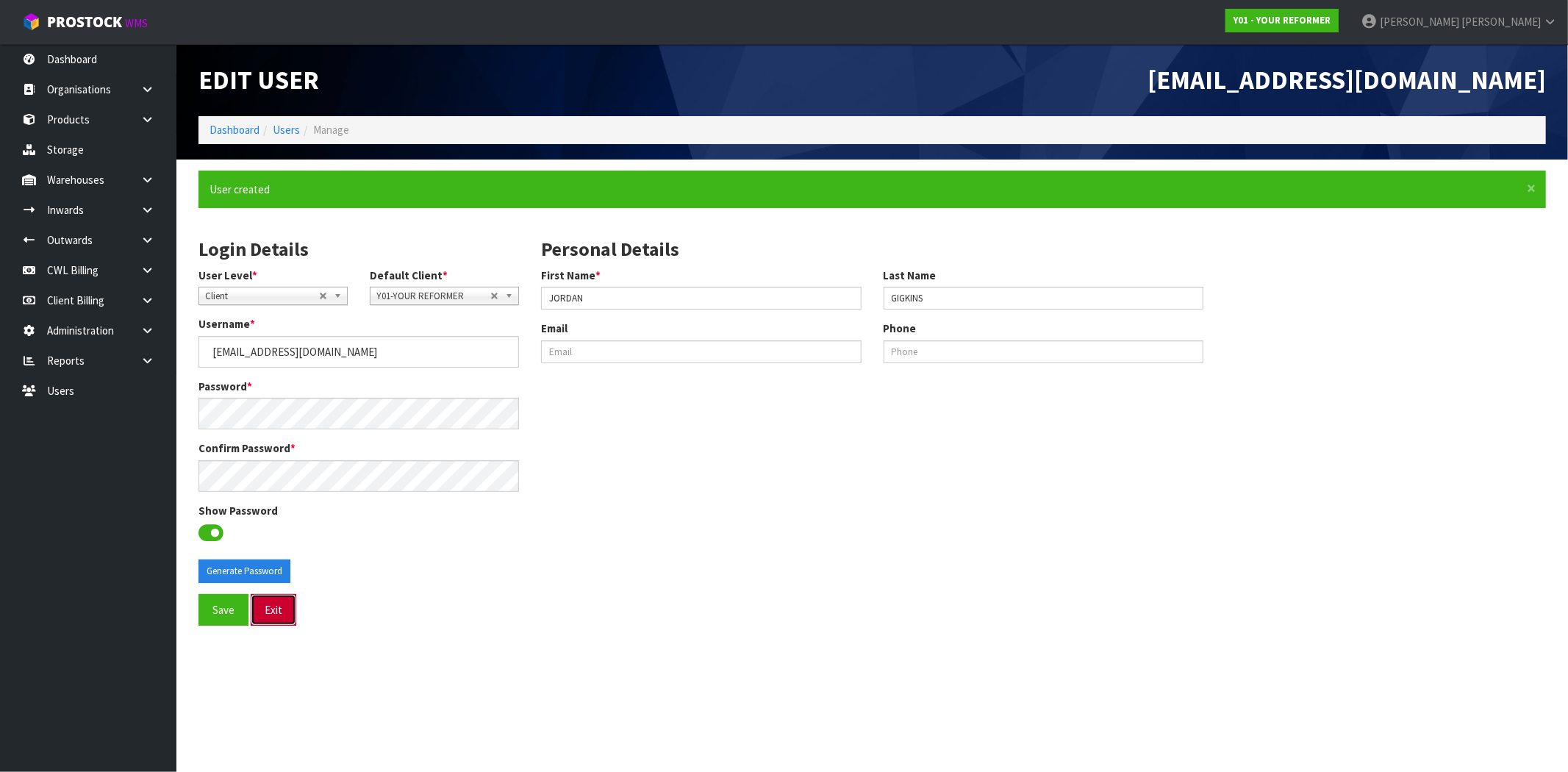
click at [283, 613] on button "Exit" at bounding box center [273, 610] width 46 height 32
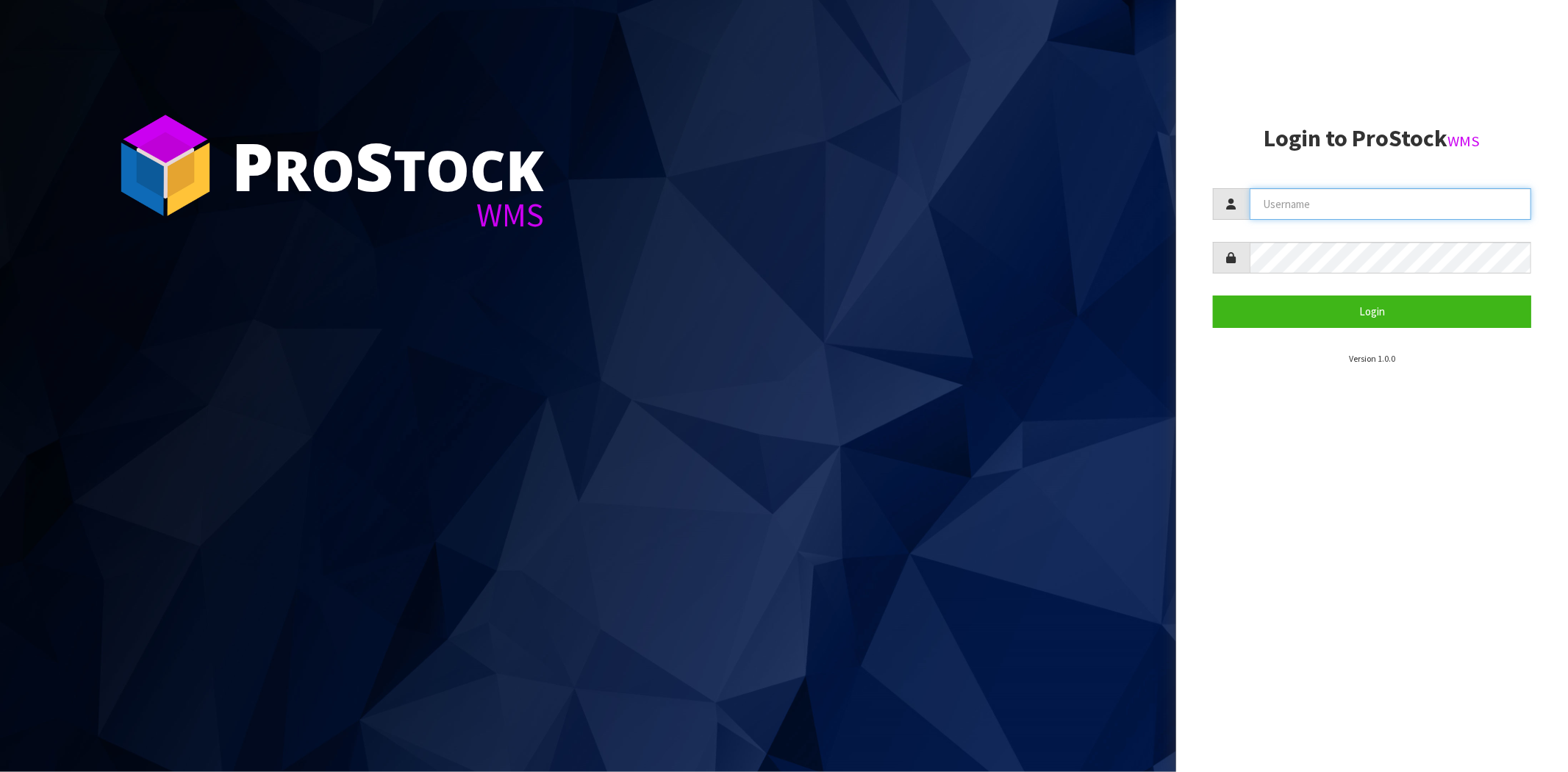
click at [1352, 188] on input "text" at bounding box center [1390, 204] width 282 height 32
paste input "[EMAIL_ADDRESS][DOMAIN_NAME]"
type input "[EMAIL_ADDRESS][DOMAIN_NAME]"
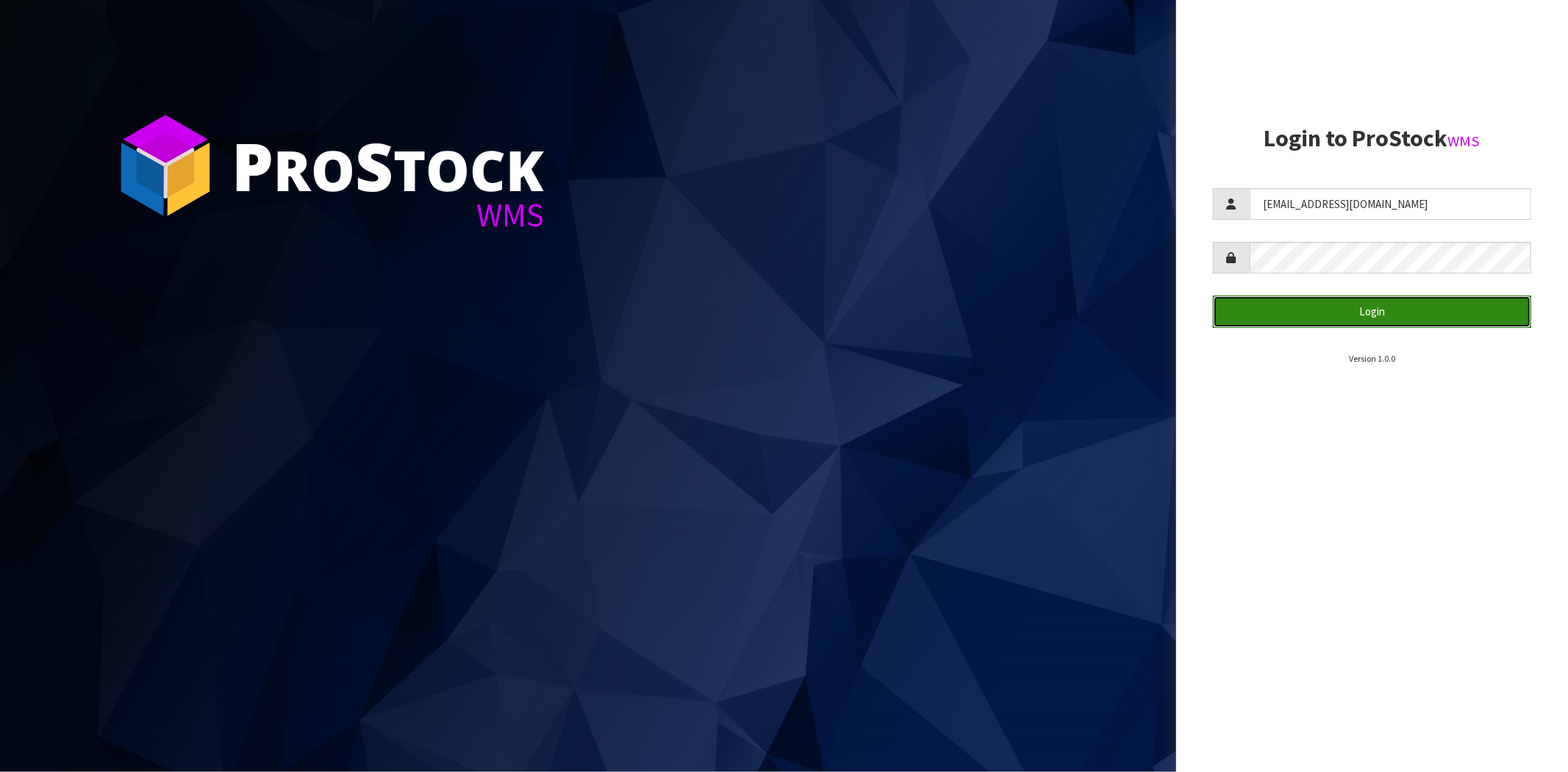
click at [1253, 319] on button "Login" at bounding box center [1372, 311] width 319 height 32
click at [1290, 313] on button "Login" at bounding box center [1372, 311] width 319 height 32
